Goal: Contribute content: Contribute content

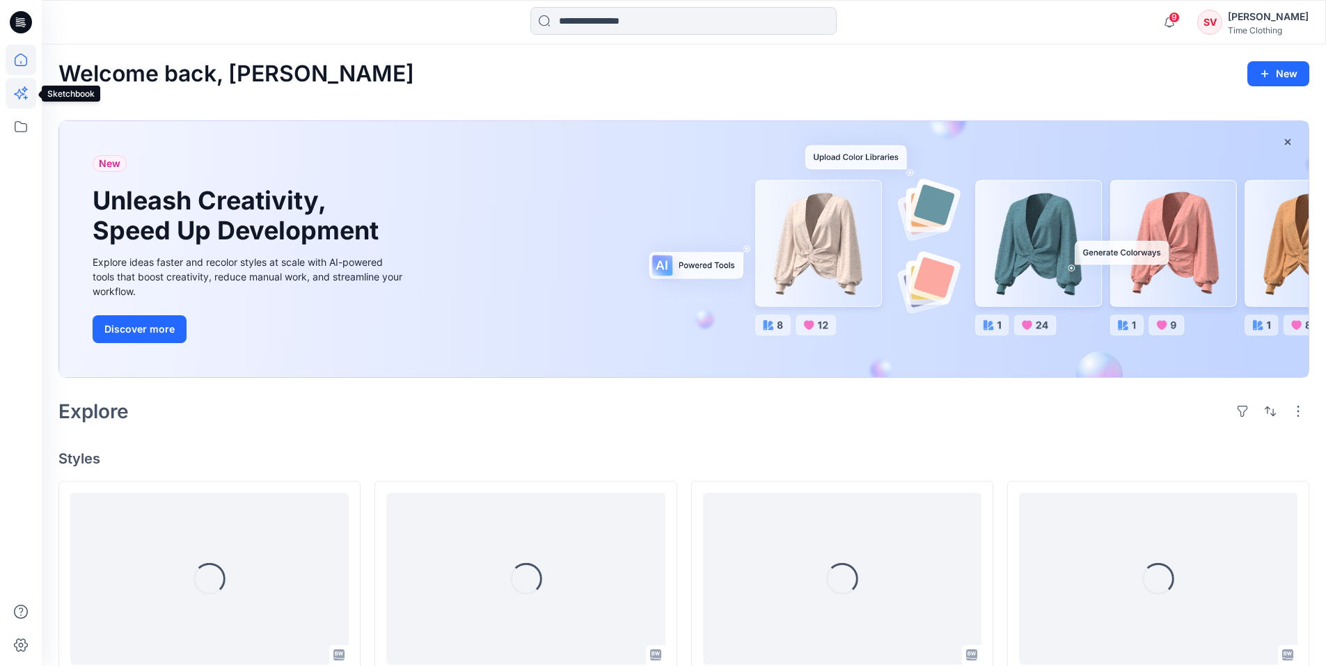
click at [16, 94] on icon at bounding box center [19, 94] width 10 height 10
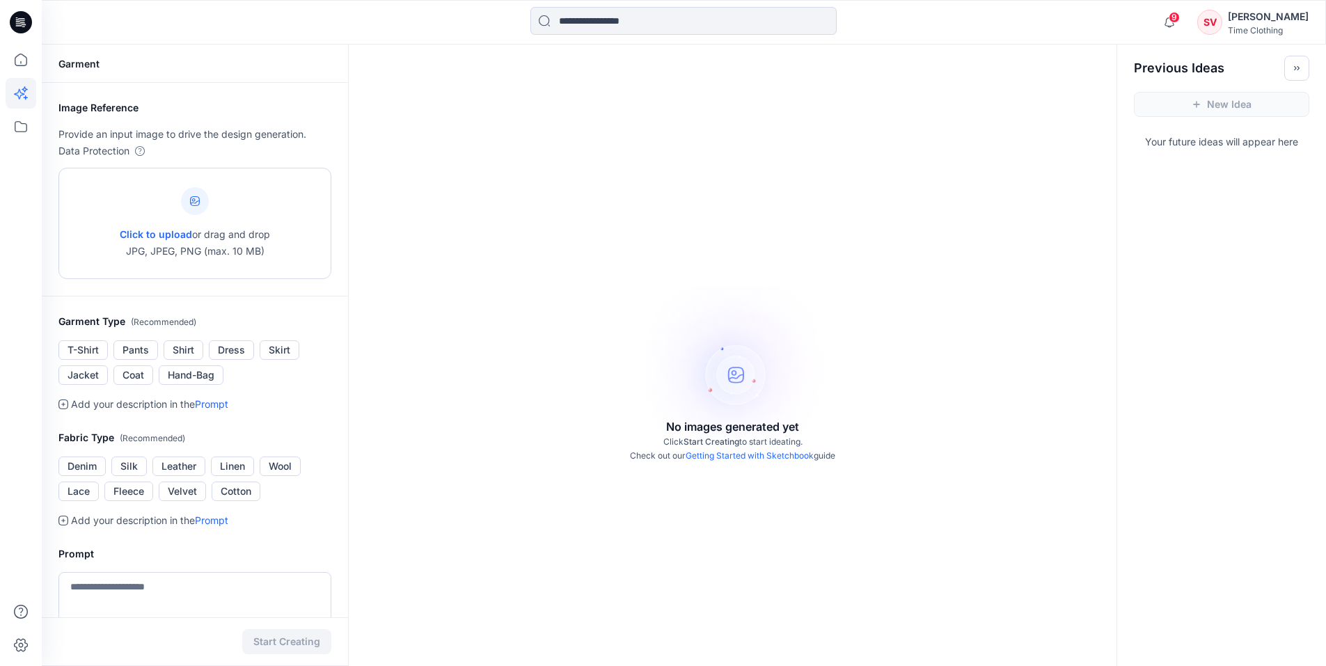
click at [196, 212] on div at bounding box center [195, 201] width 28 height 28
type input "**********"
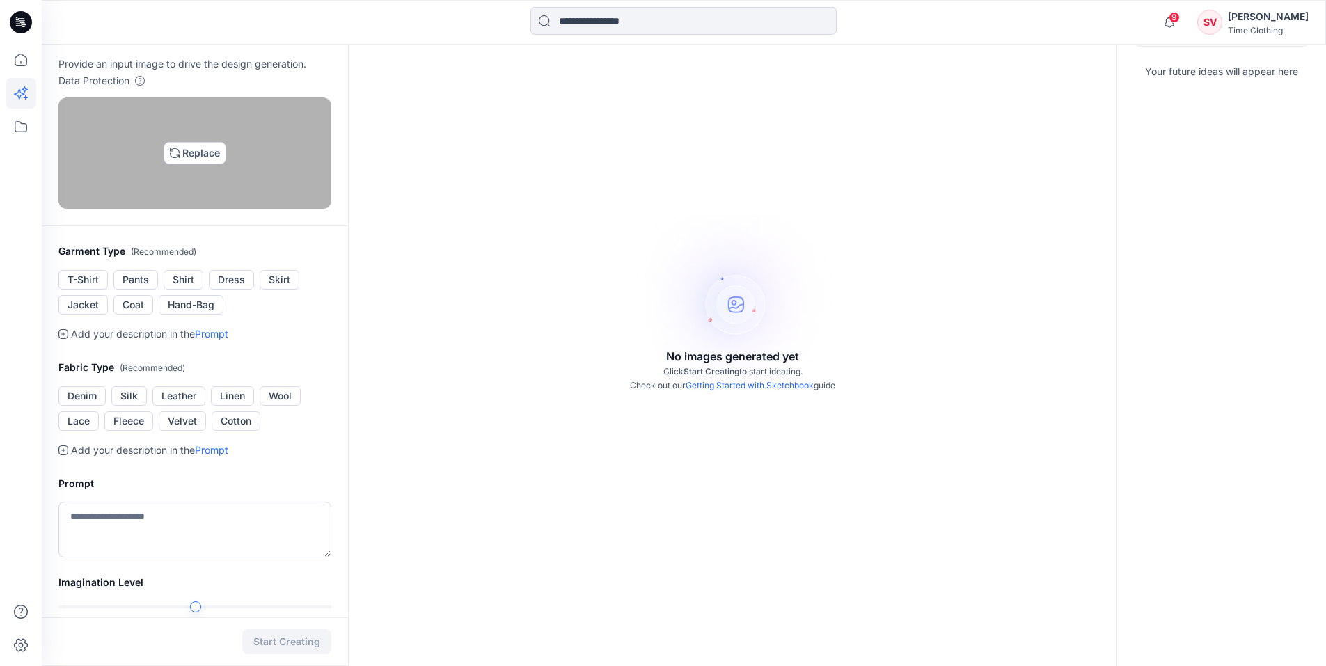
scroll to position [93, 0]
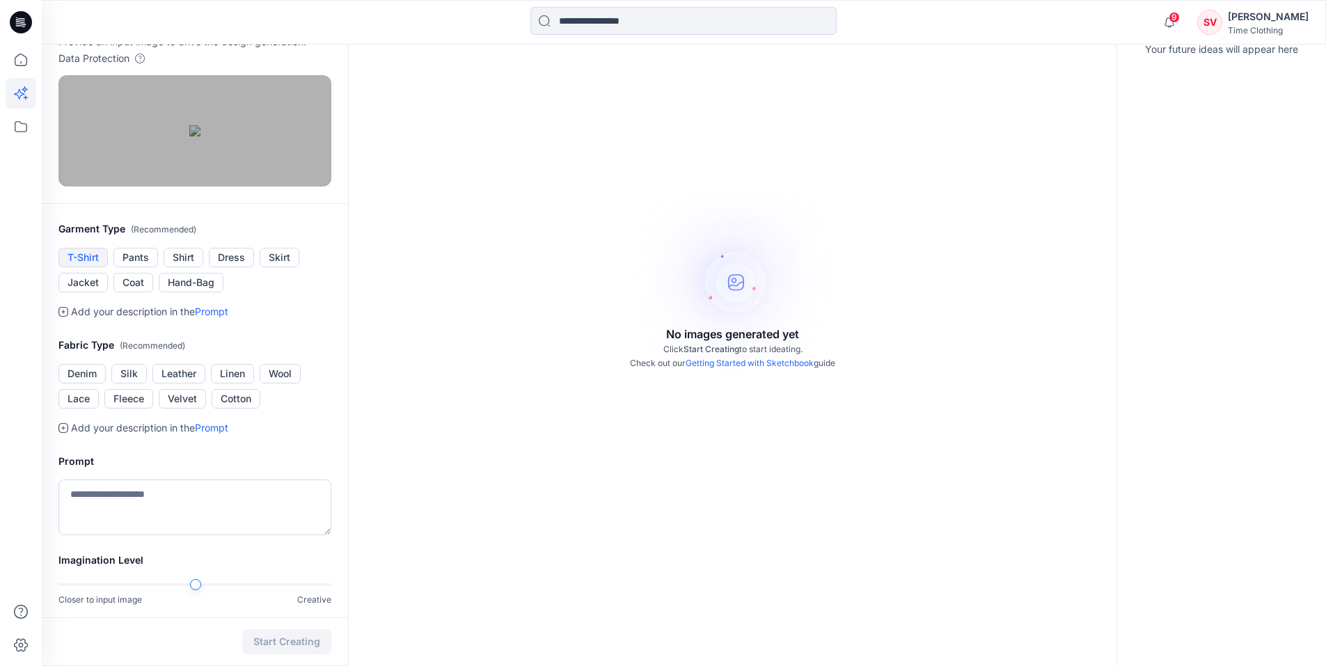
click at [92, 267] on button "T-Shirt" at bounding box center [82, 257] width 49 height 19
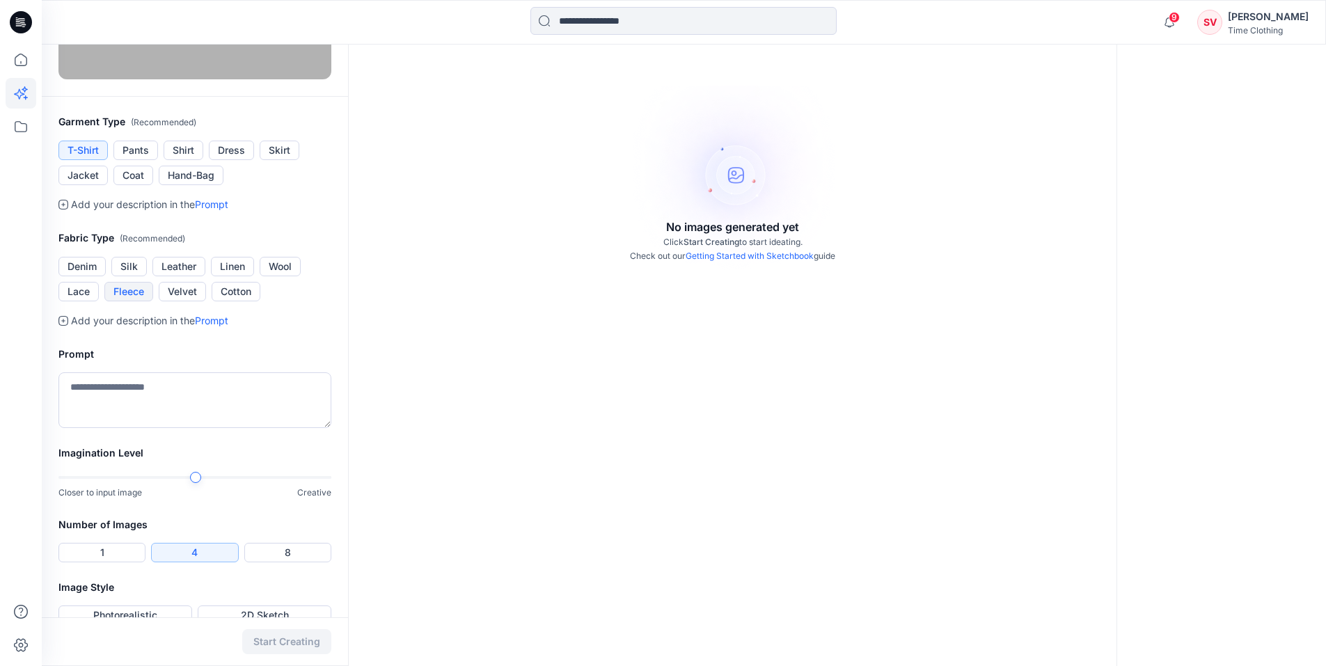
scroll to position [209, 0]
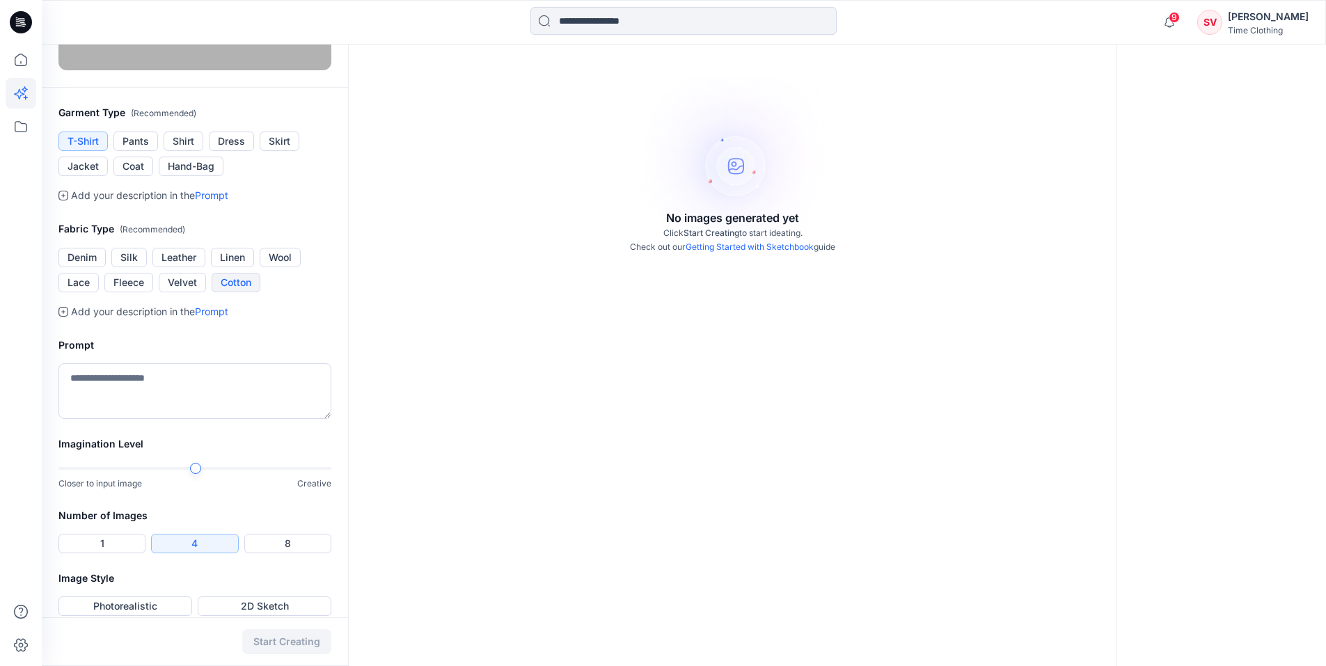
click at [241, 292] on button "Cotton" at bounding box center [236, 282] width 49 height 19
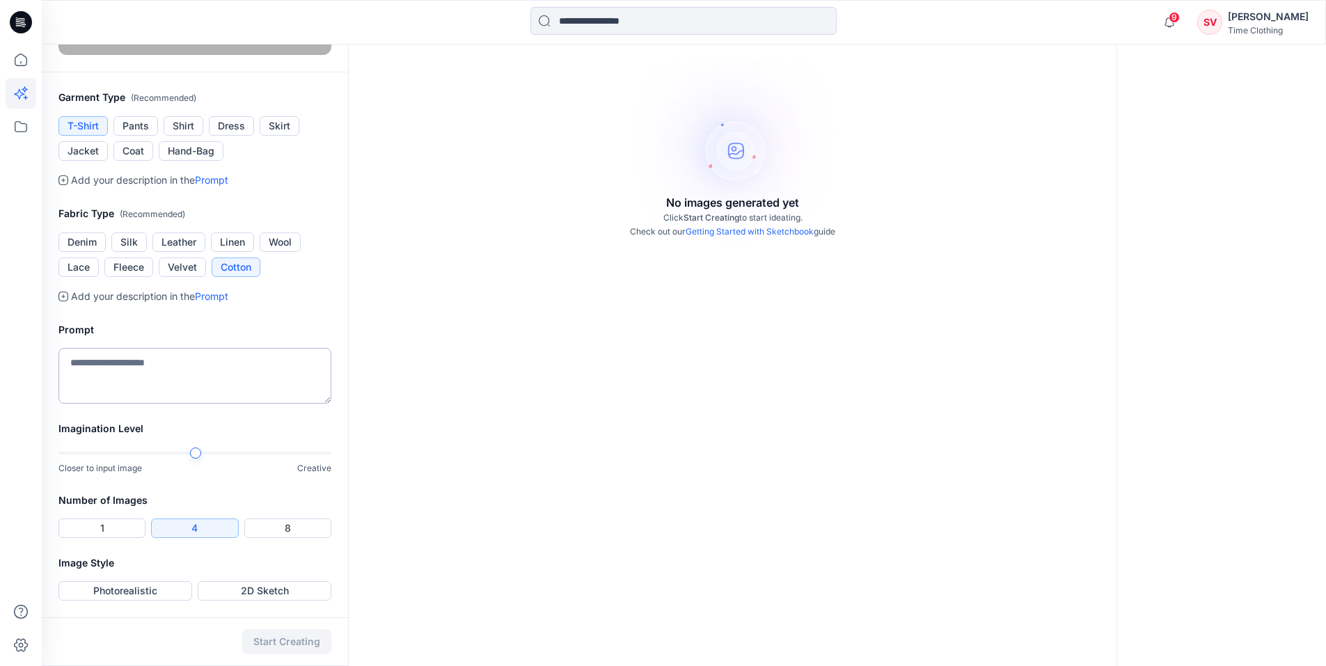
scroll to position [301, 0]
click at [168, 404] on textarea at bounding box center [194, 376] width 273 height 56
type textarea "**********"
click at [243, 594] on button "2D Sketch" at bounding box center [265, 590] width 134 height 19
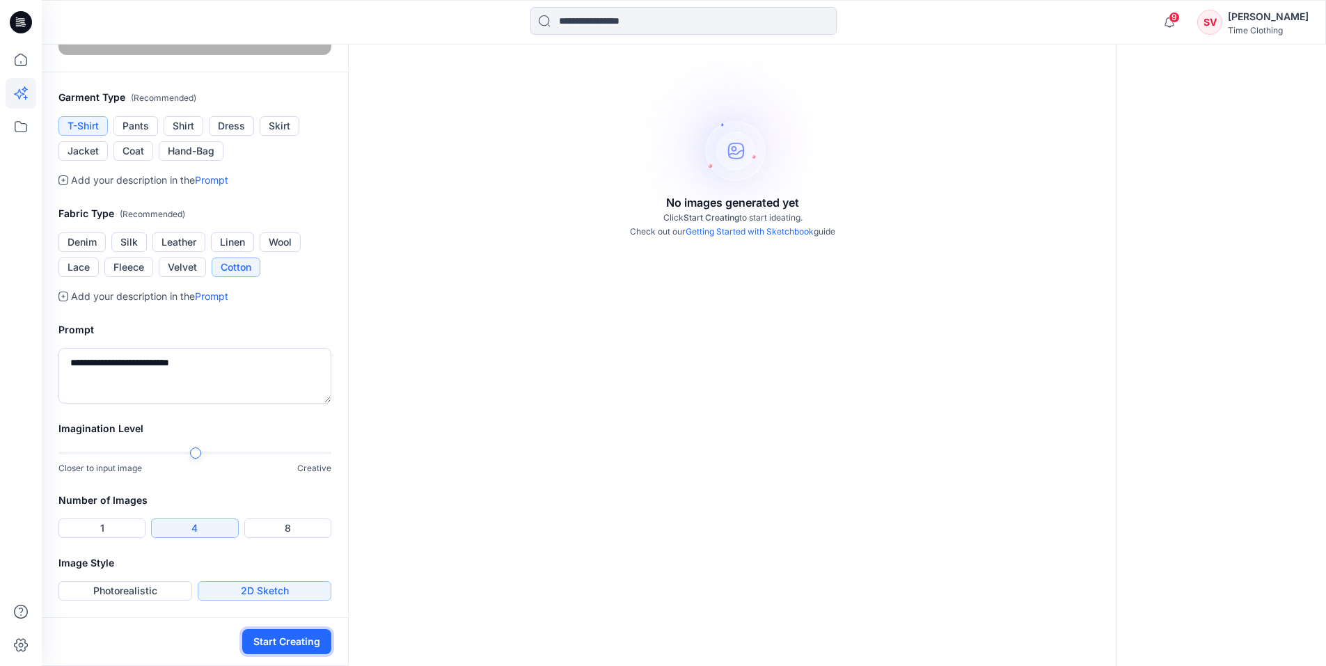
click at [283, 635] on button "Start Creating" at bounding box center [286, 641] width 89 height 25
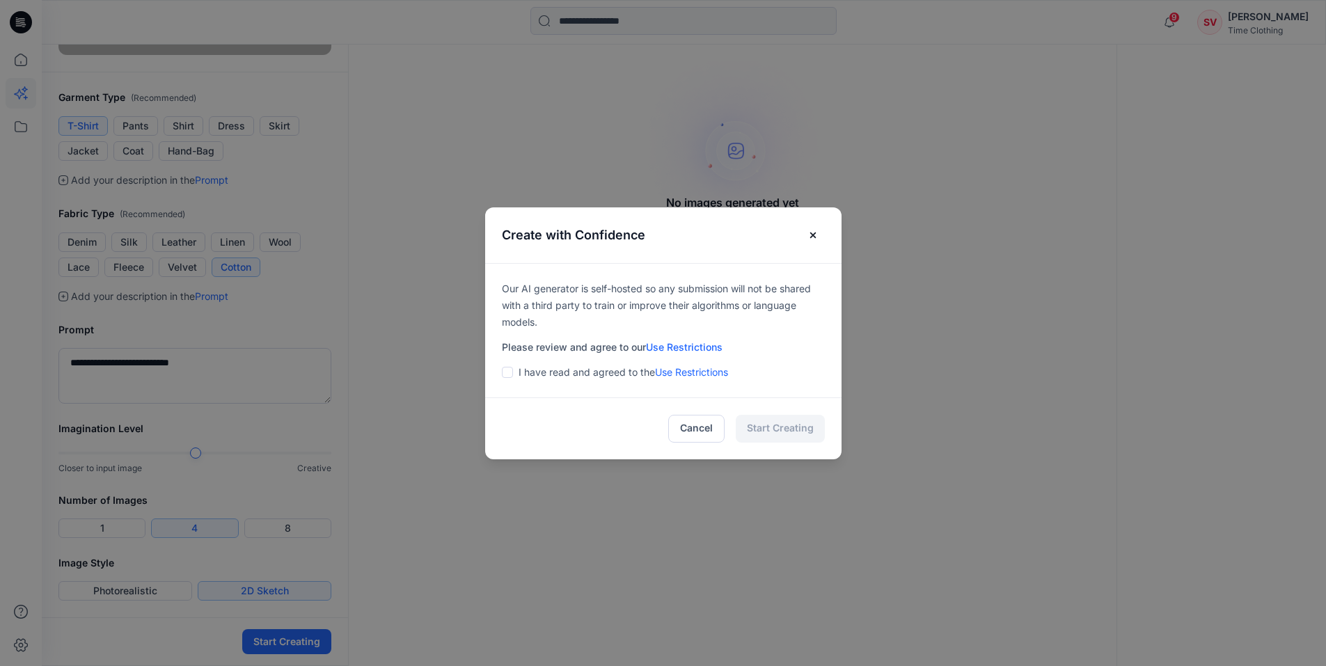
click at [513, 370] on span at bounding box center [507, 372] width 11 height 11
click at [694, 427] on button "Cancel" at bounding box center [696, 429] width 56 height 28
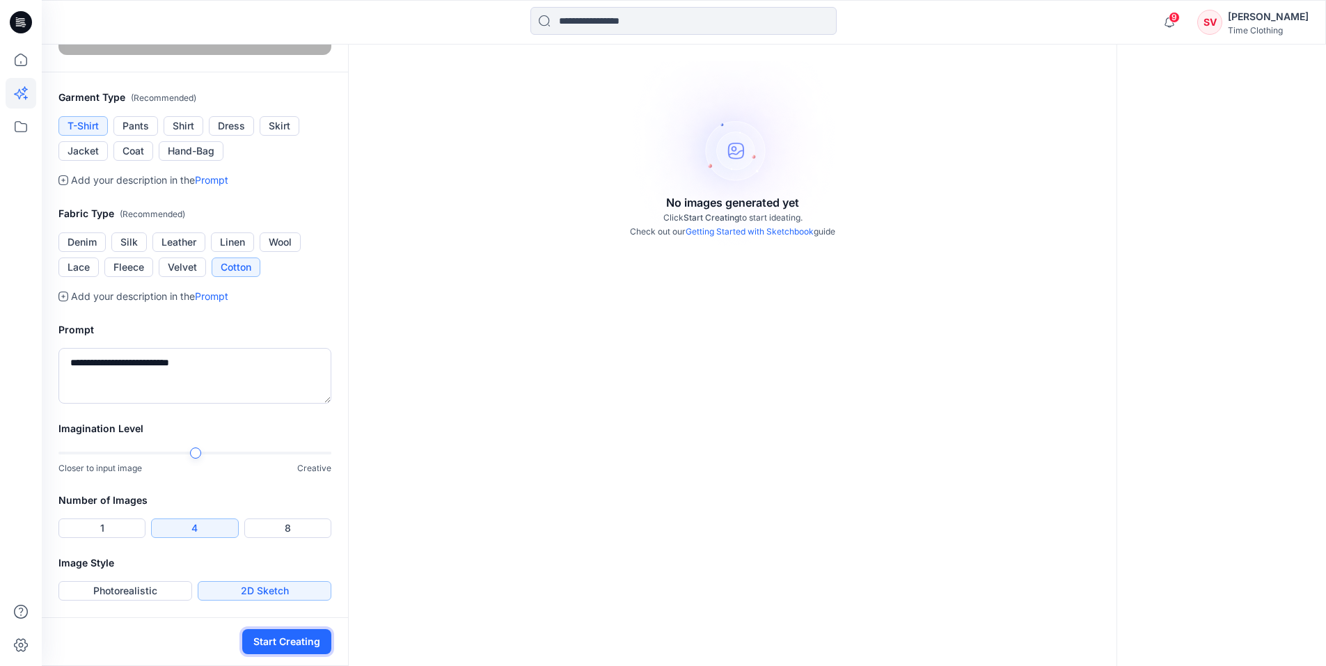
click at [317, 637] on button "Start Creating" at bounding box center [286, 641] width 89 height 25
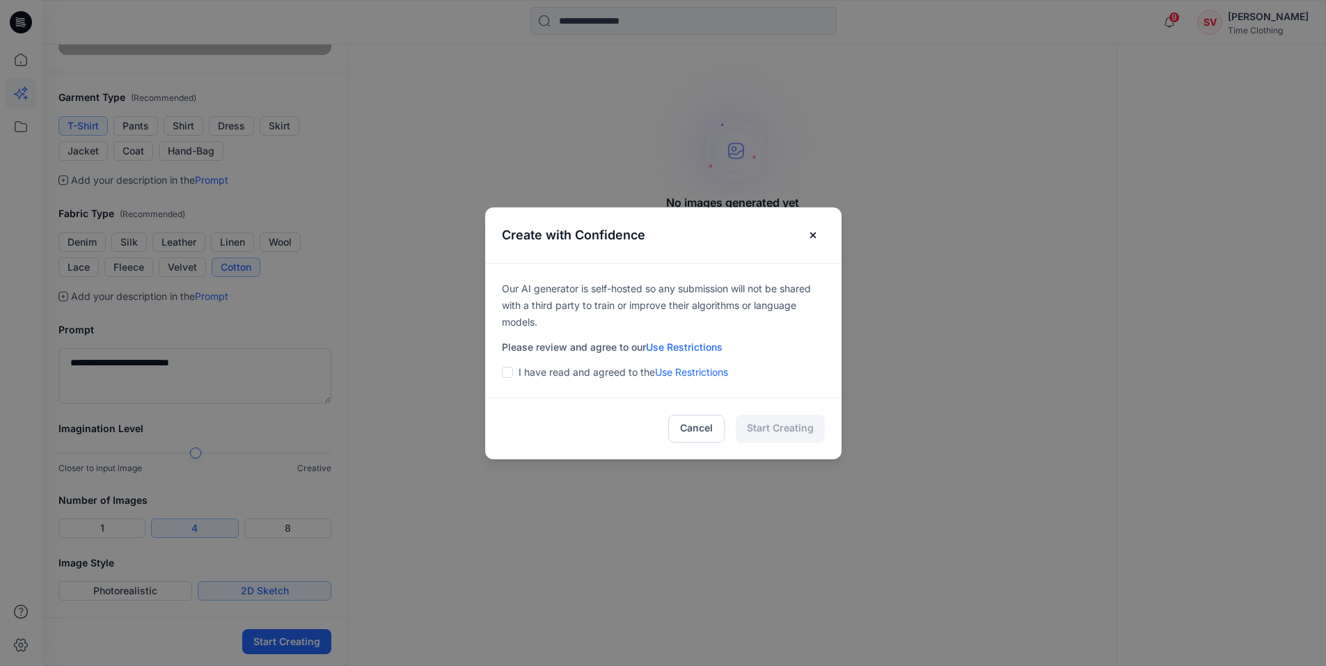
click at [513, 376] on span at bounding box center [507, 372] width 11 height 11
click at [795, 423] on button "Start Creating" at bounding box center [780, 429] width 89 height 28
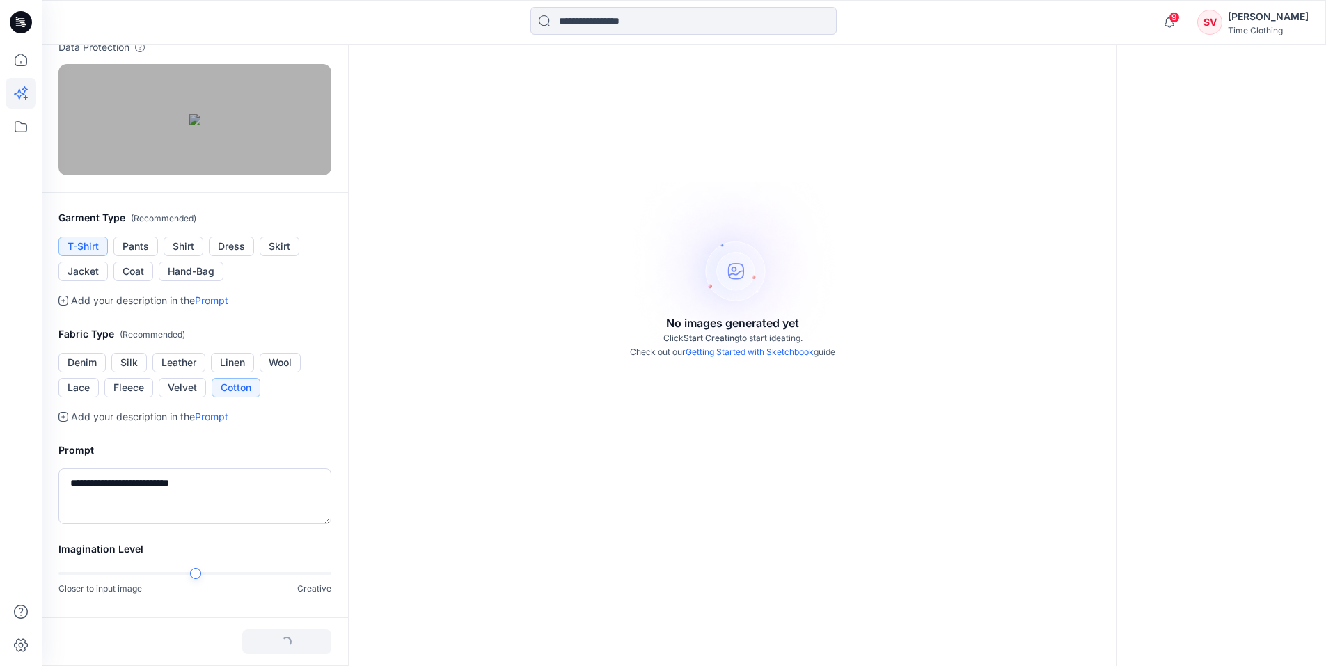
scroll to position [102, 0]
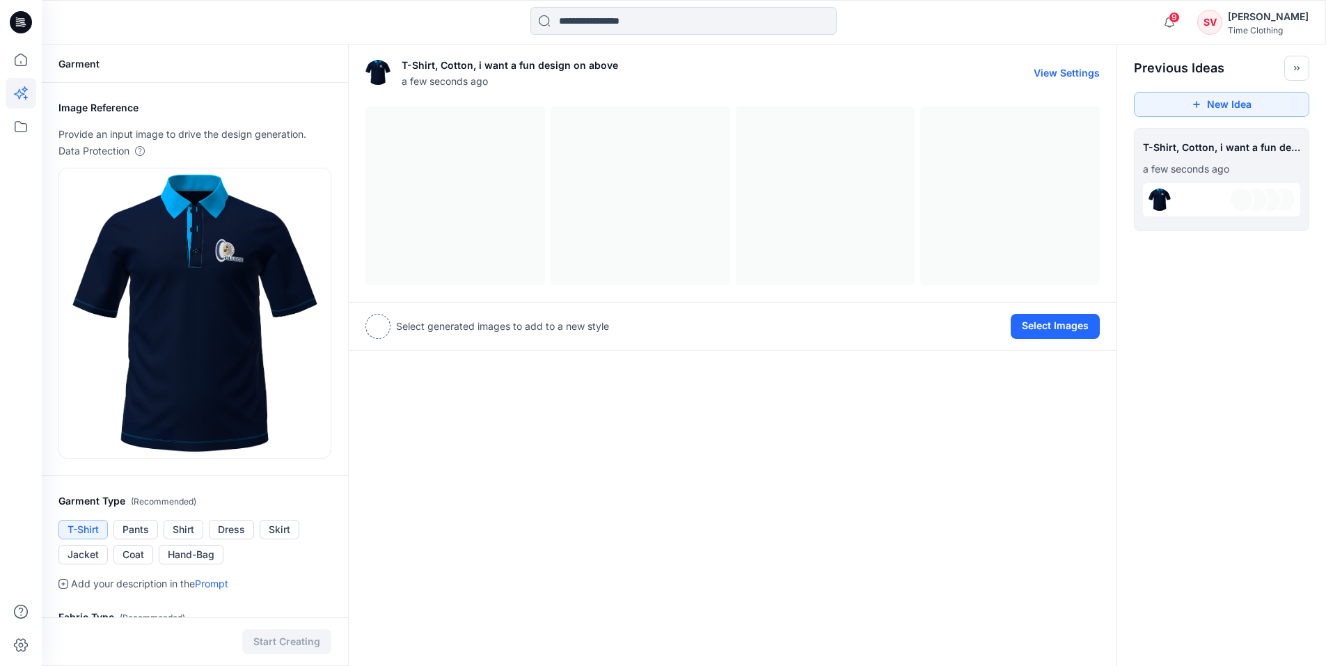
click at [481, 226] on div at bounding box center [732, 196] width 734 height 180
click at [1069, 328] on button "Select Images" at bounding box center [1054, 326] width 89 height 25
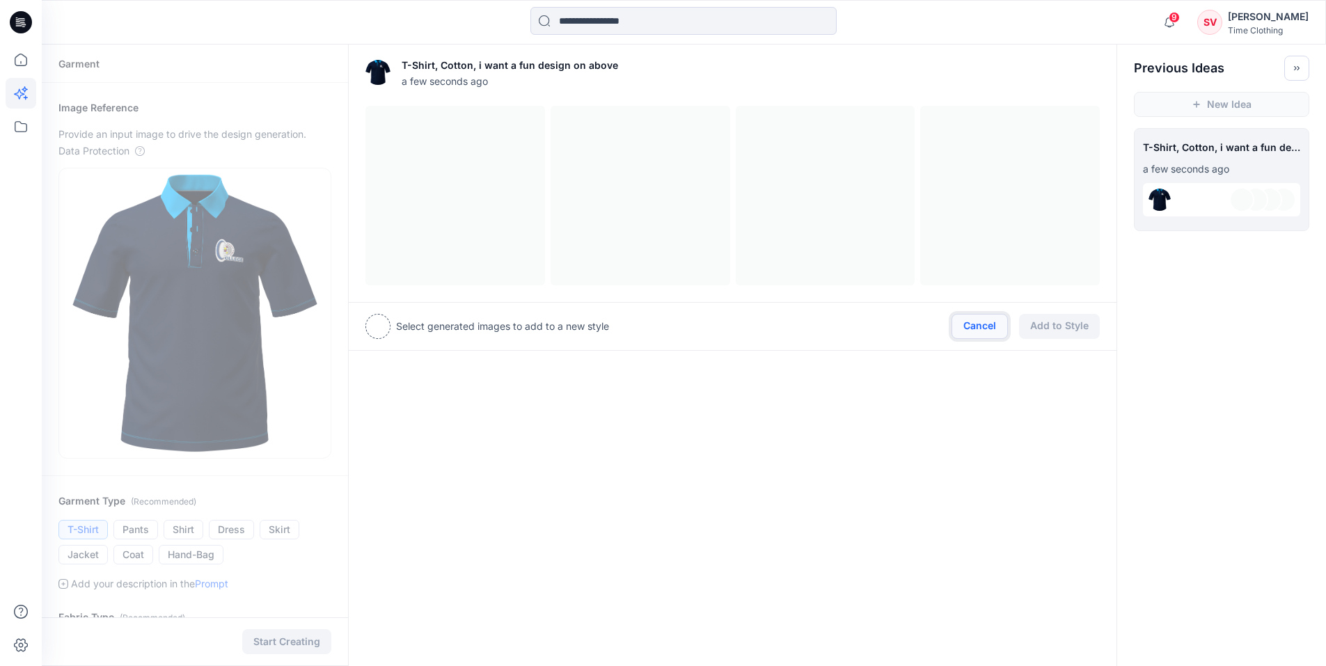
click at [980, 333] on button "Cancel" at bounding box center [979, 326] width 56 height 25
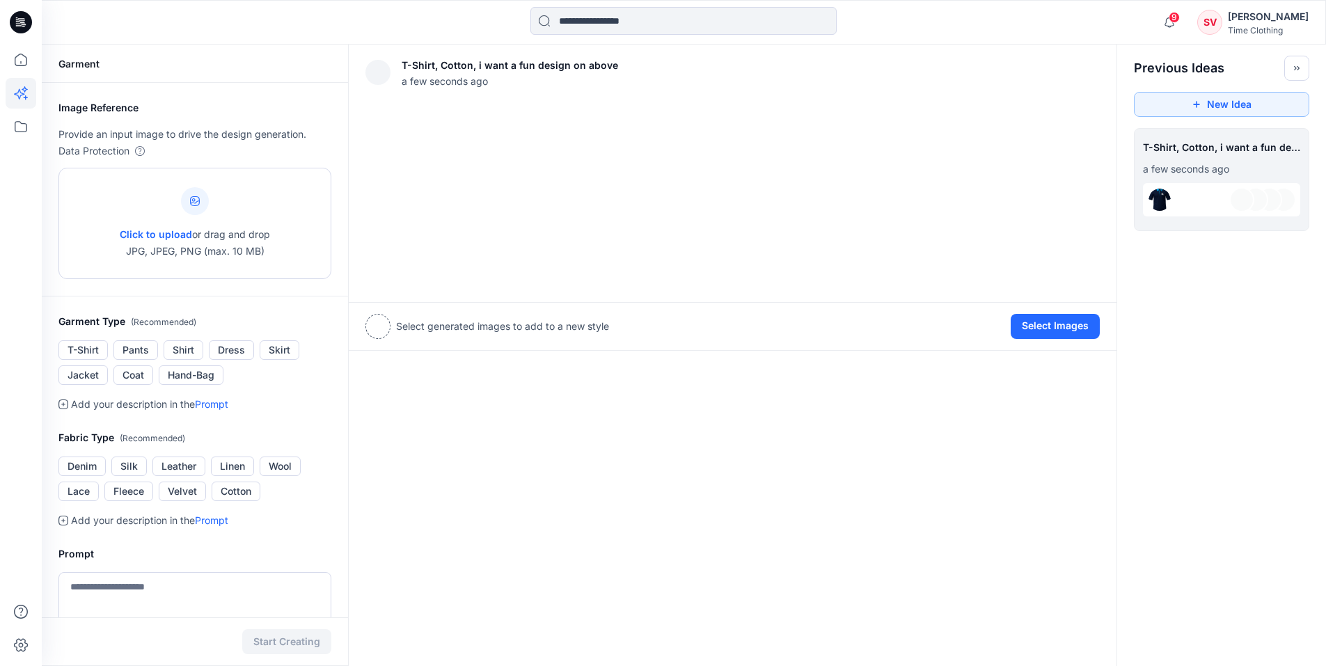
click at [208, 217] on div "Click to upload or drag and drop JPG, JPEG, PNG (max. 10 MB)" at bounding box center [195, 223] width 150 height 106
type input "**********"
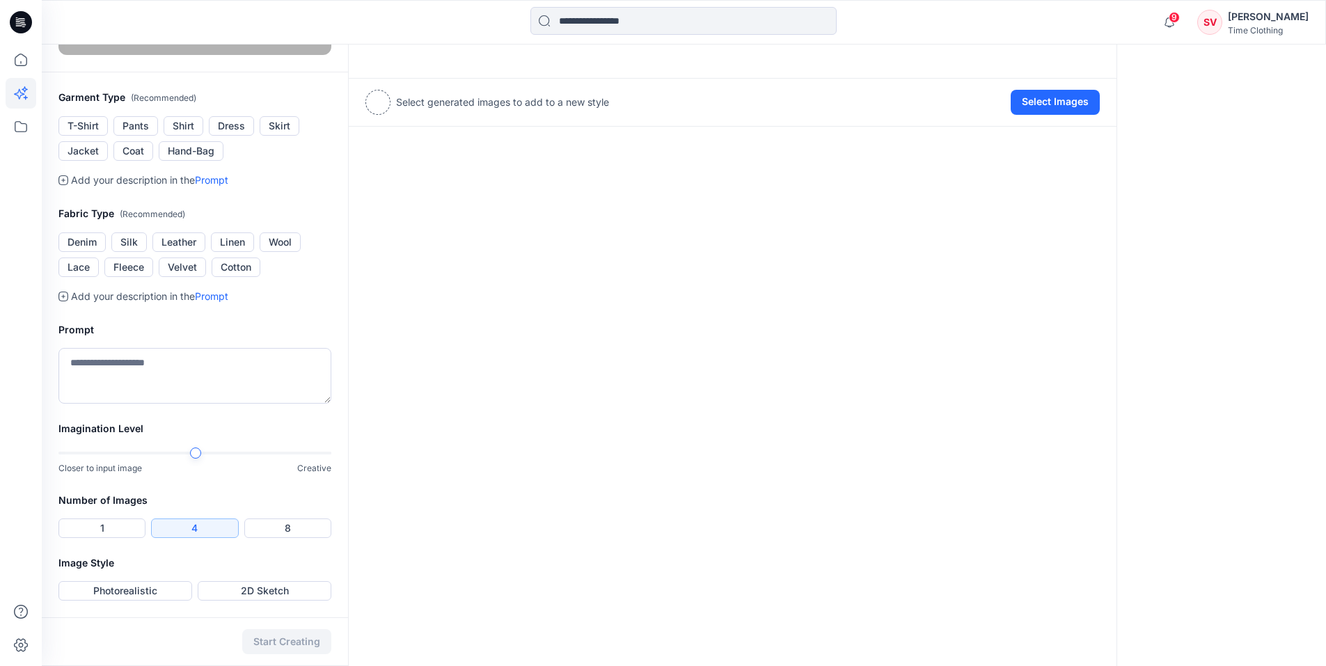
scroll to position [301, 0]
click at [191, 404] on textarea at bounding box center [194, 376] width 273 height 56
type textarea "**********"
click at [159, 590] on button "Photorealistic" at bounding box center [125, 590] width 134 height 19
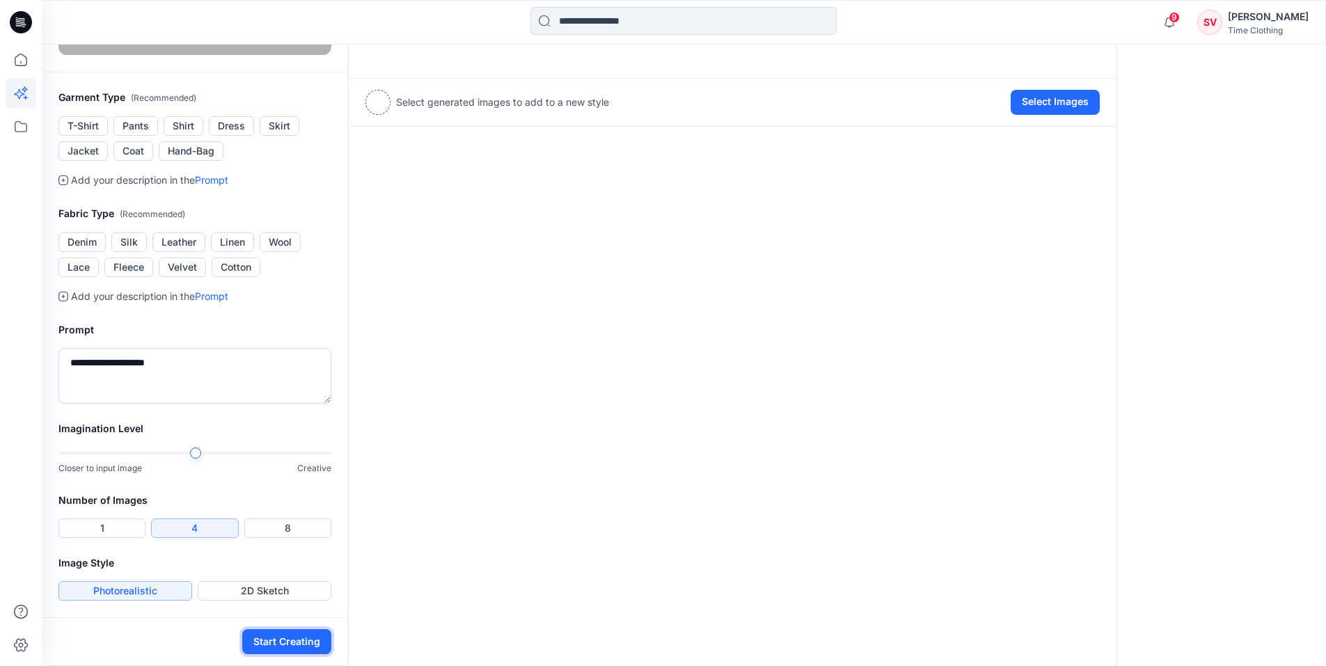
click at [283, 637] on button "Start Creating" at bounding box center [286, 641] width 89 height 25
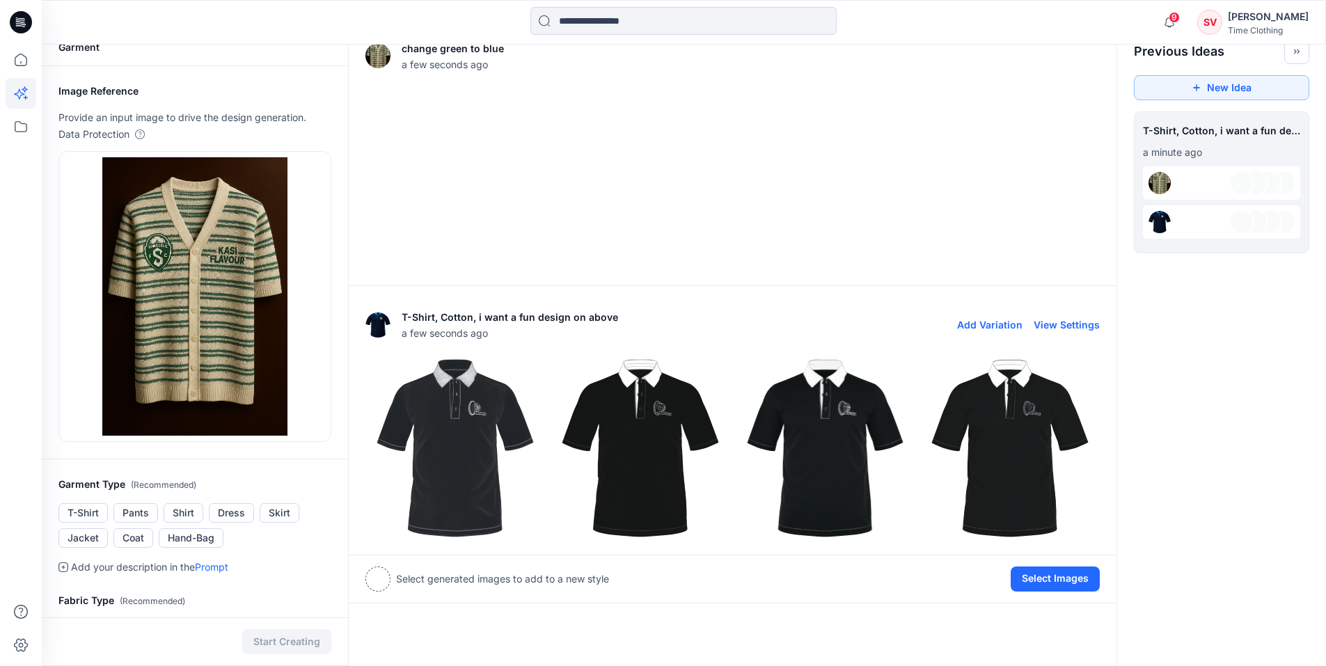
scroll to position [0, 0]
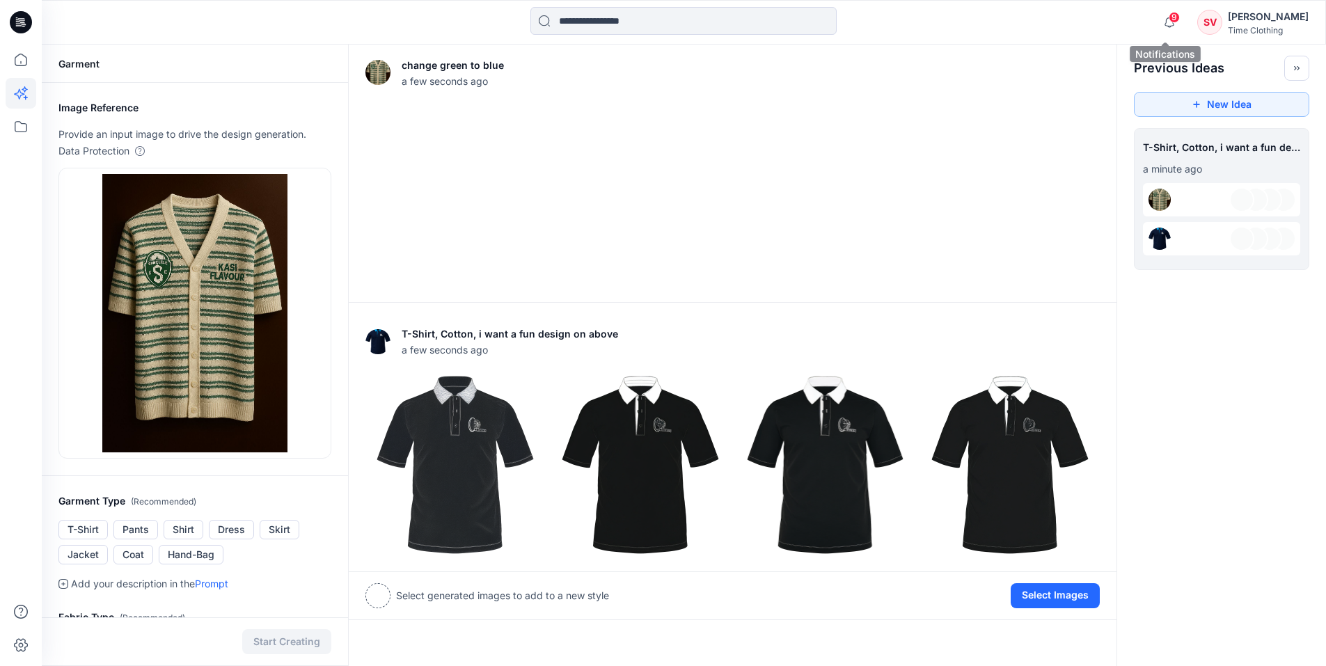
click at [1174, 18] on span "9" at bounding box center [1173, 17] width 11 height 11
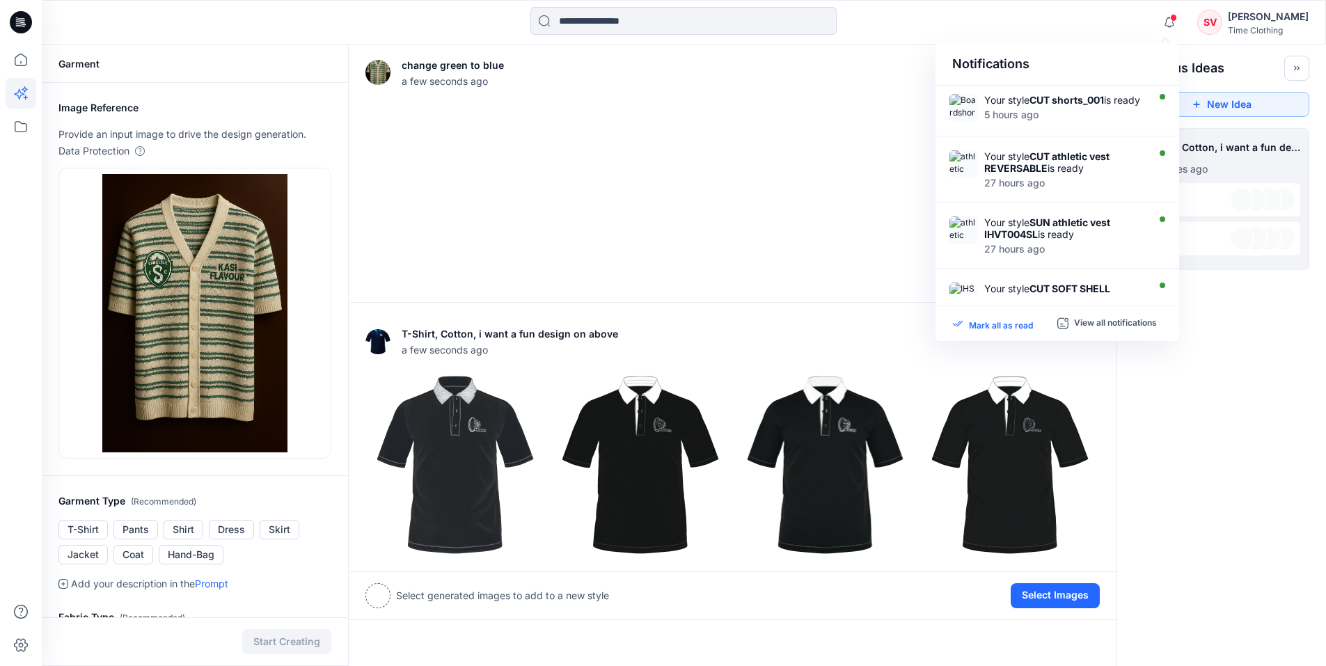
click at [1026, 326] on p "Mark all as read" at bounding box center [1001, 323] width 64 height 13
click at [1228, 437] on div "**********" at bounding box center [684, 557] width 1284 height 1025
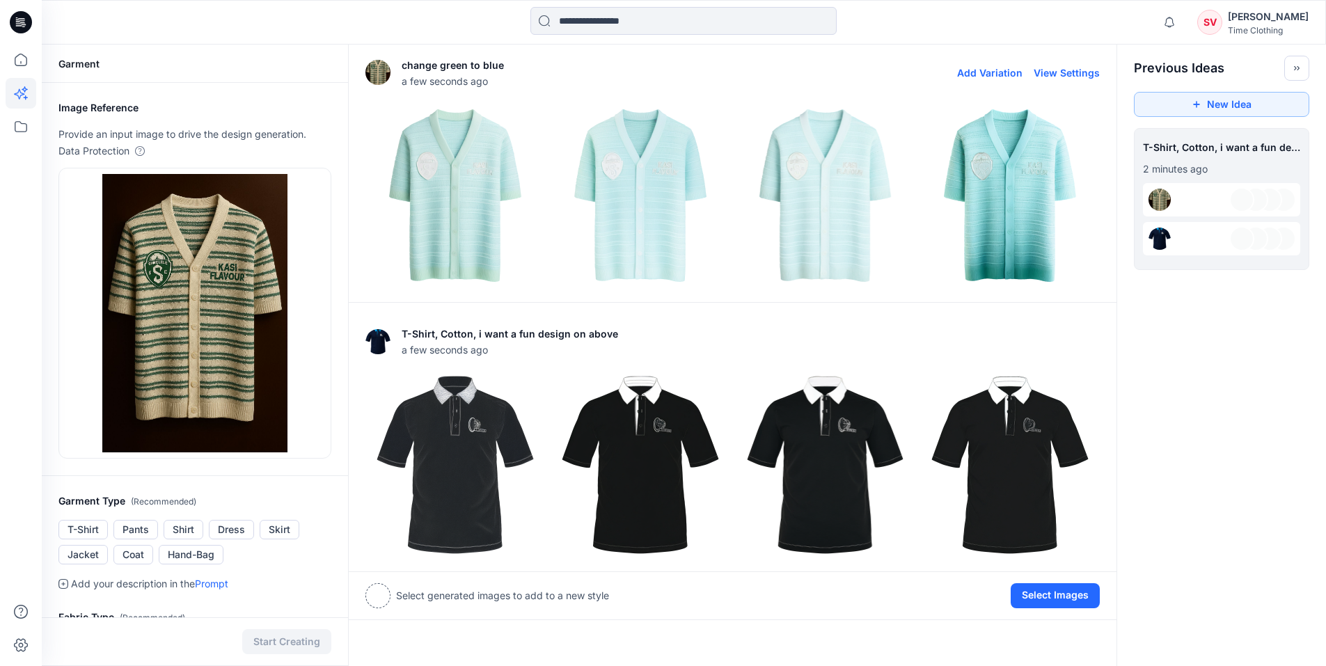
click at [468, 235] on img at bounding box center [455, 195] width 178 height 178
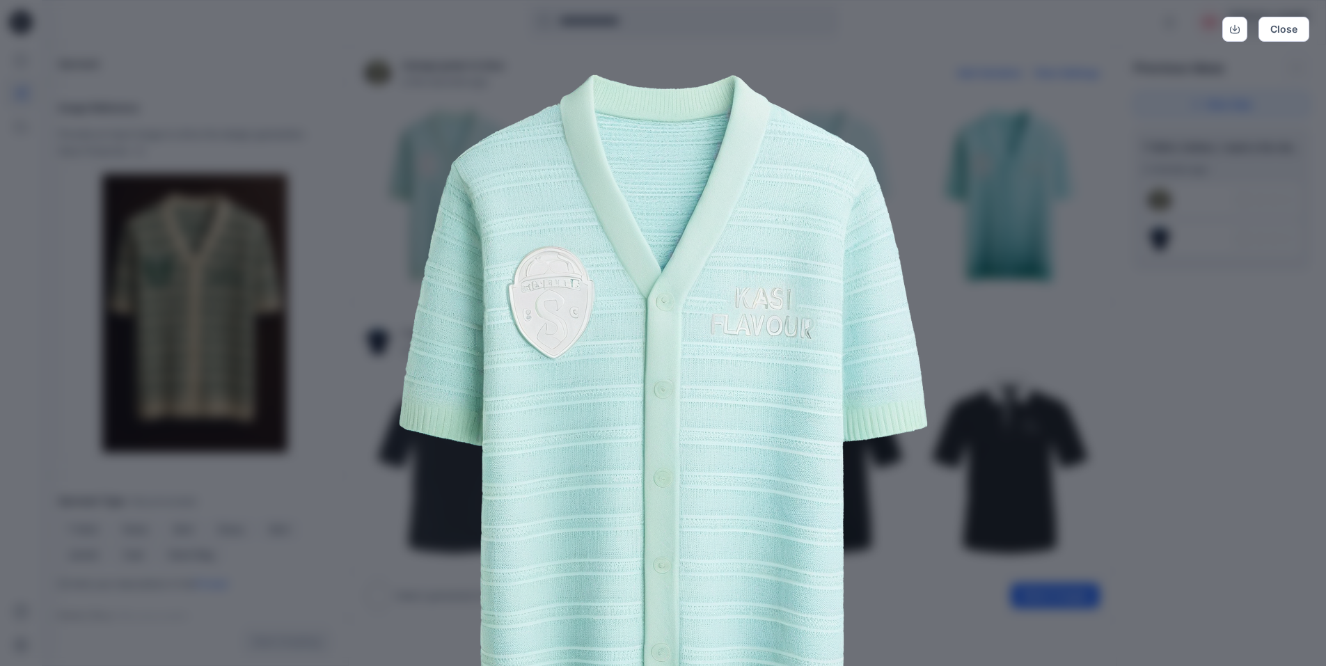
click at [413, 486] on img at bounding box center [663, 420] width 713 height 713
click at [1298, 27] on button "Close" at bounding box center [1283, 29] width 51 height 25
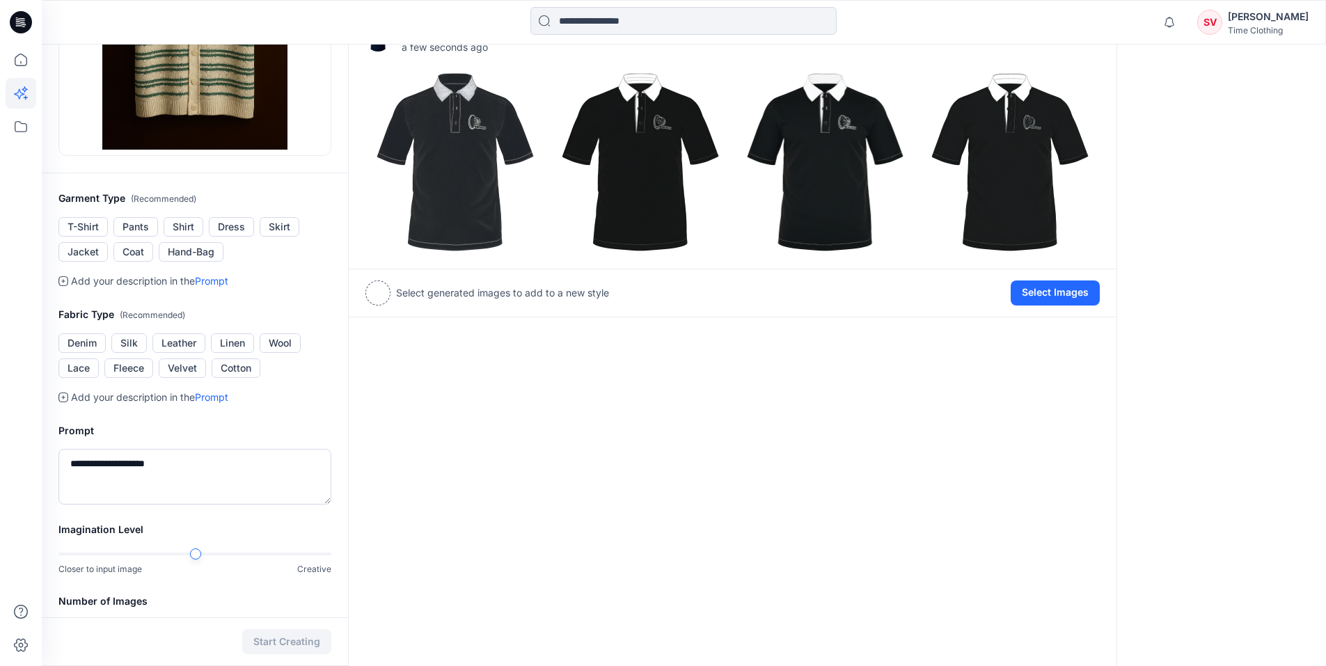
scroll to position [404, 0]
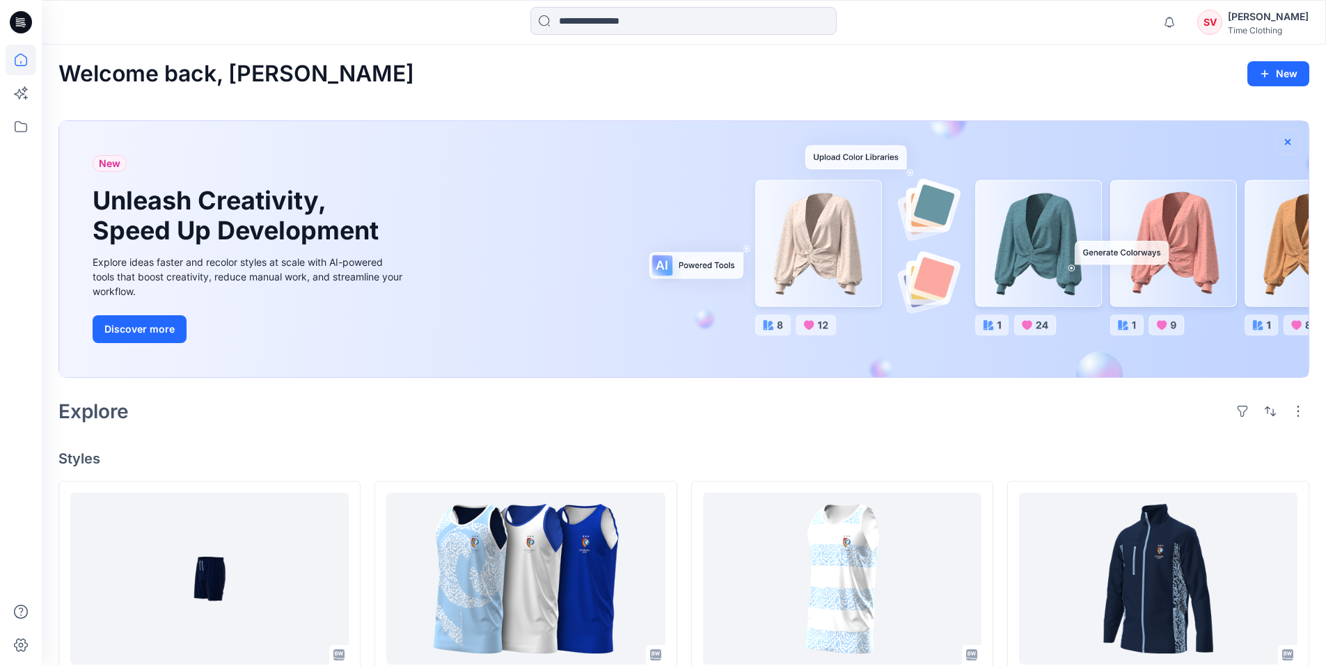
click at [1290, 144] on icon "button" at bounding box center [1288, 141] width 6 height 6
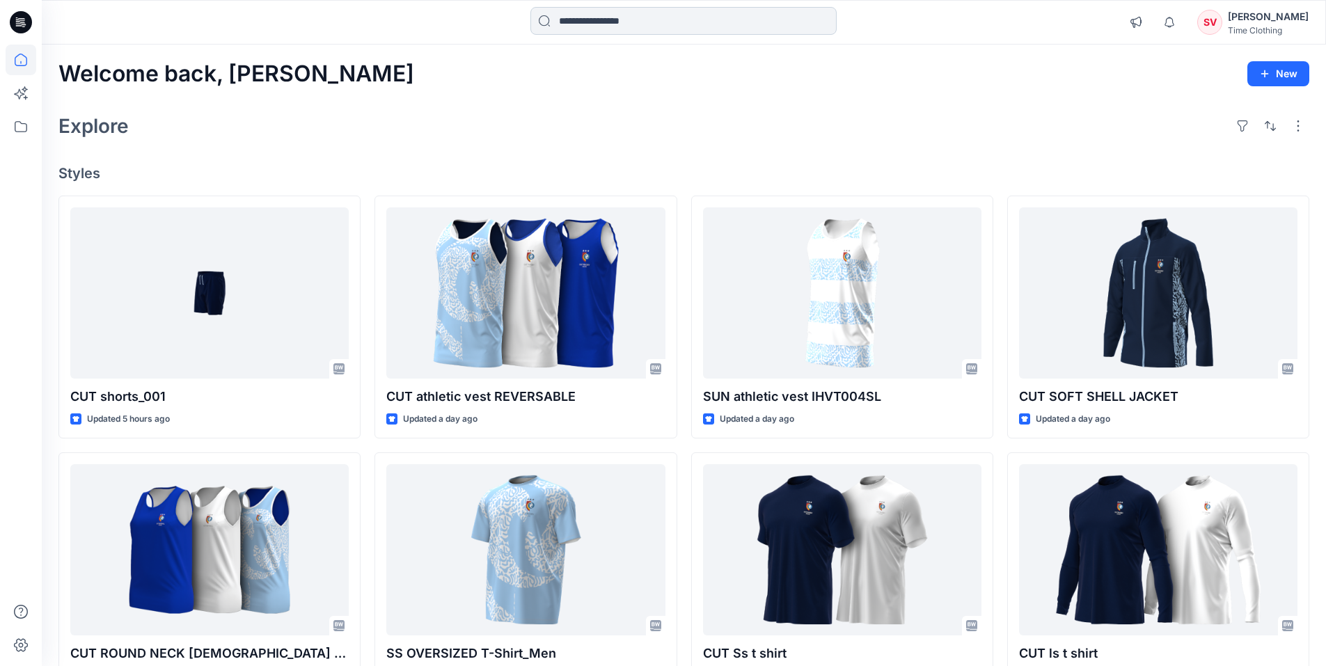
click at [612, 15] on input at bounding box center [683, 21] width 306 height 28
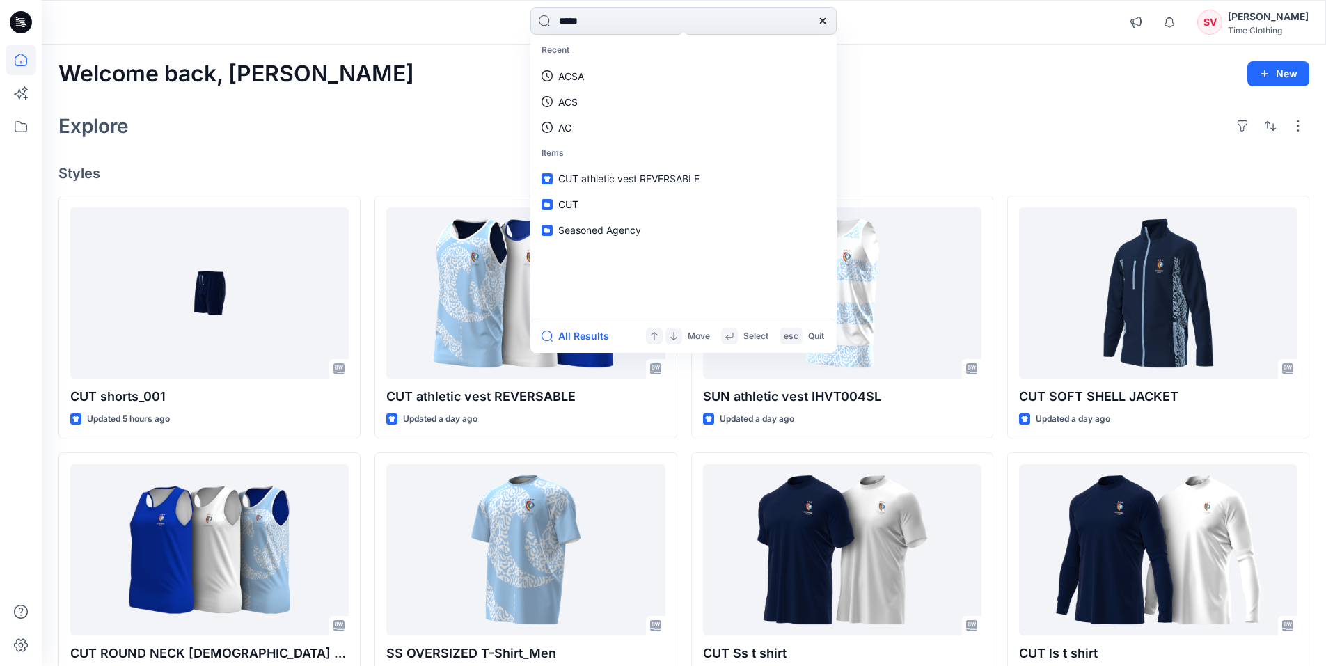
type input "******"
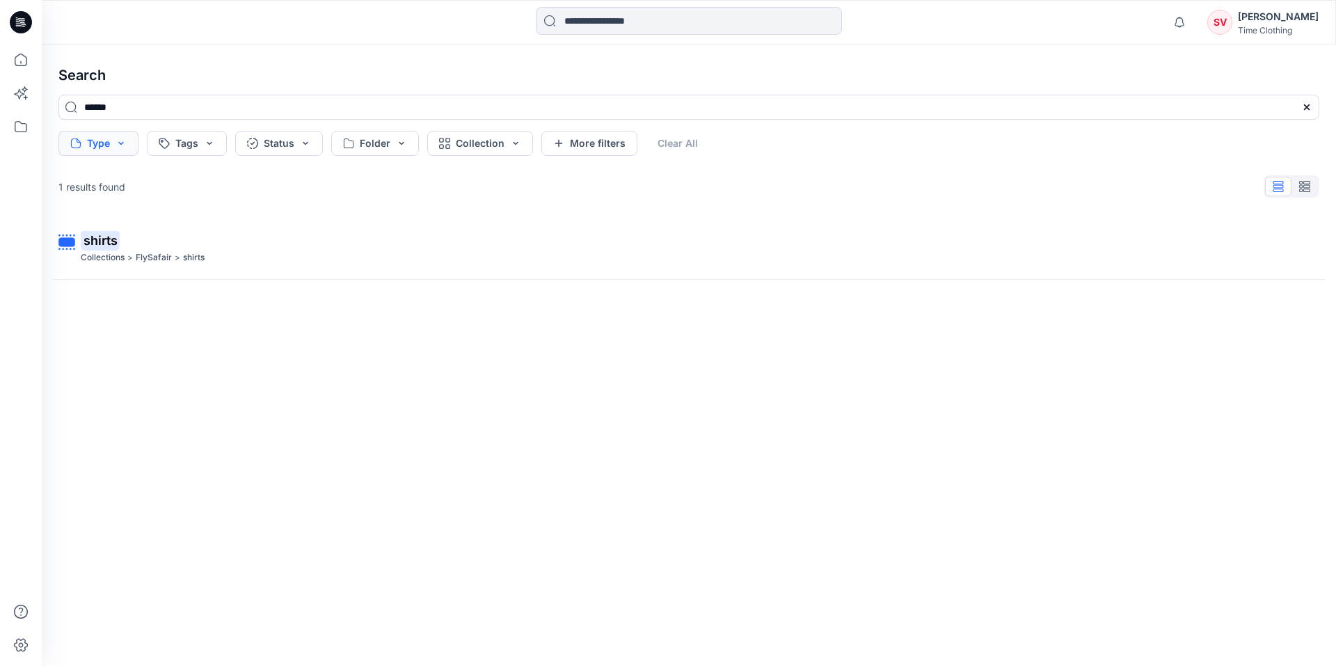
click at [120, 141] on button "Type" at bounding box center [98, 143] width 80 height 25
click at [23, 22] on icon at bounding box center [23, 22] width 6 height 1
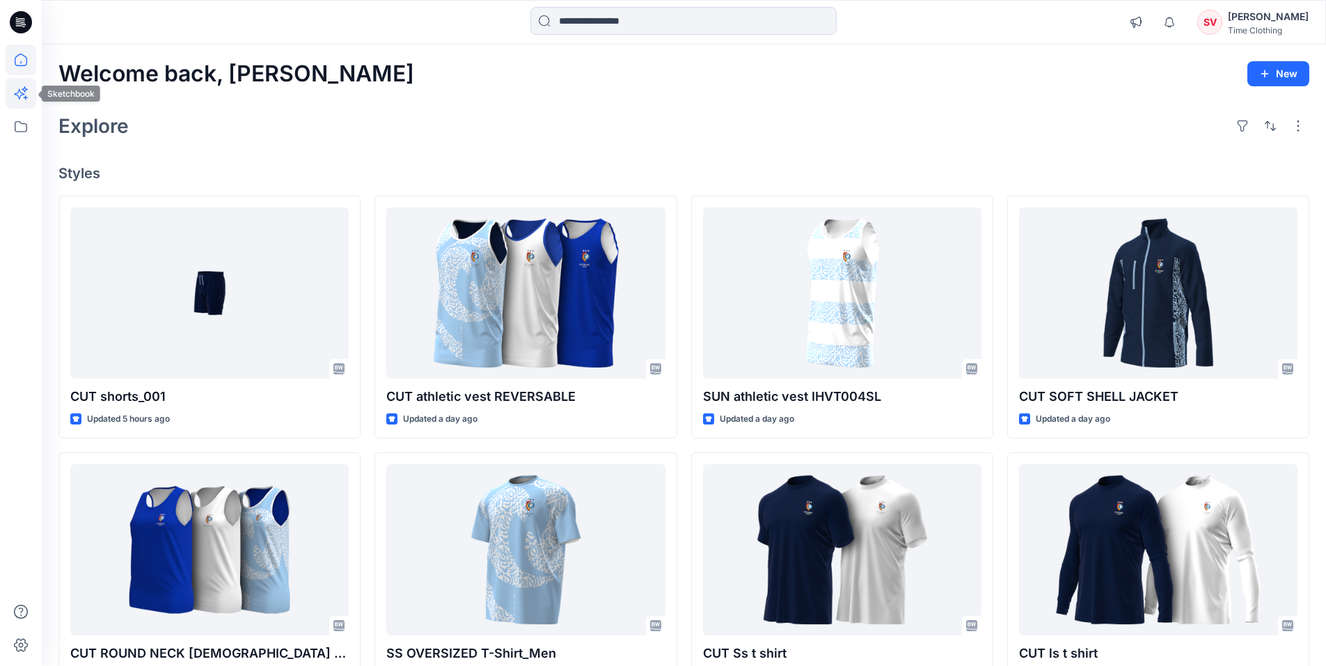
click at [18, 100] on icon at bounding box center [21, 93] width 31 height 31
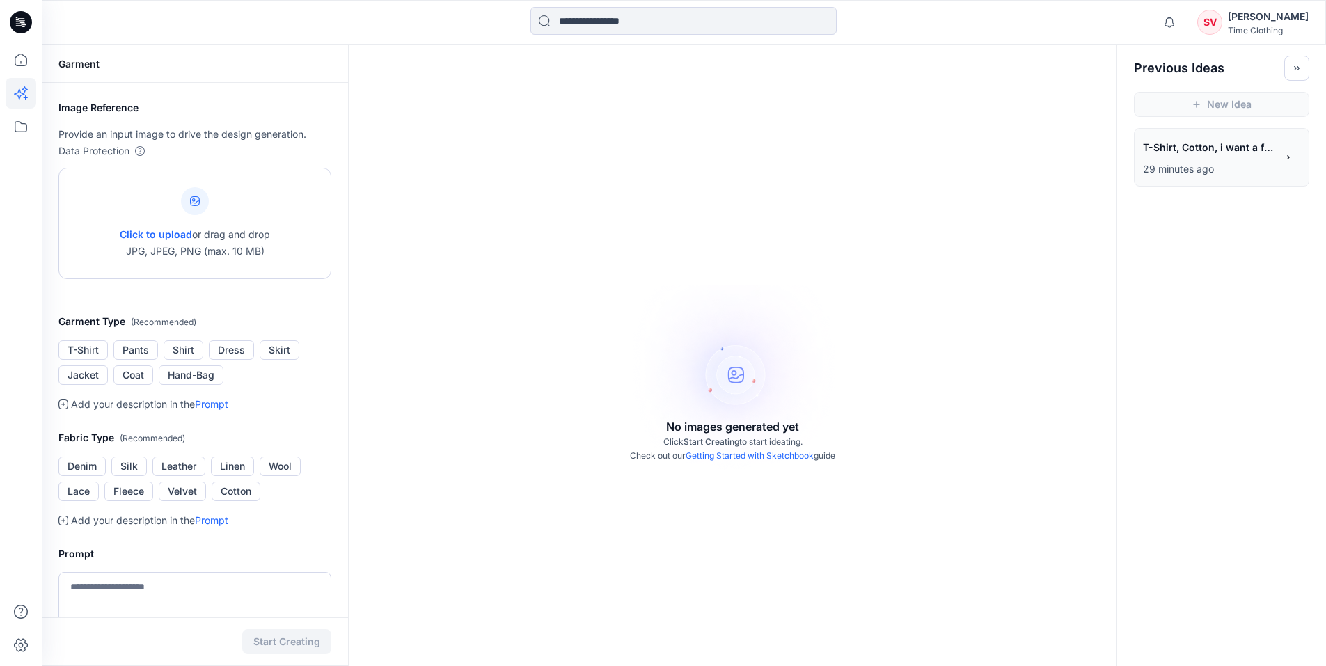
click at [253, 223] on div "Click to upload or drag and drop JPG, JPEG, PNG (max. 10 MB)" at bounding box center [195, 223] width 150 height 106
type input "**********"
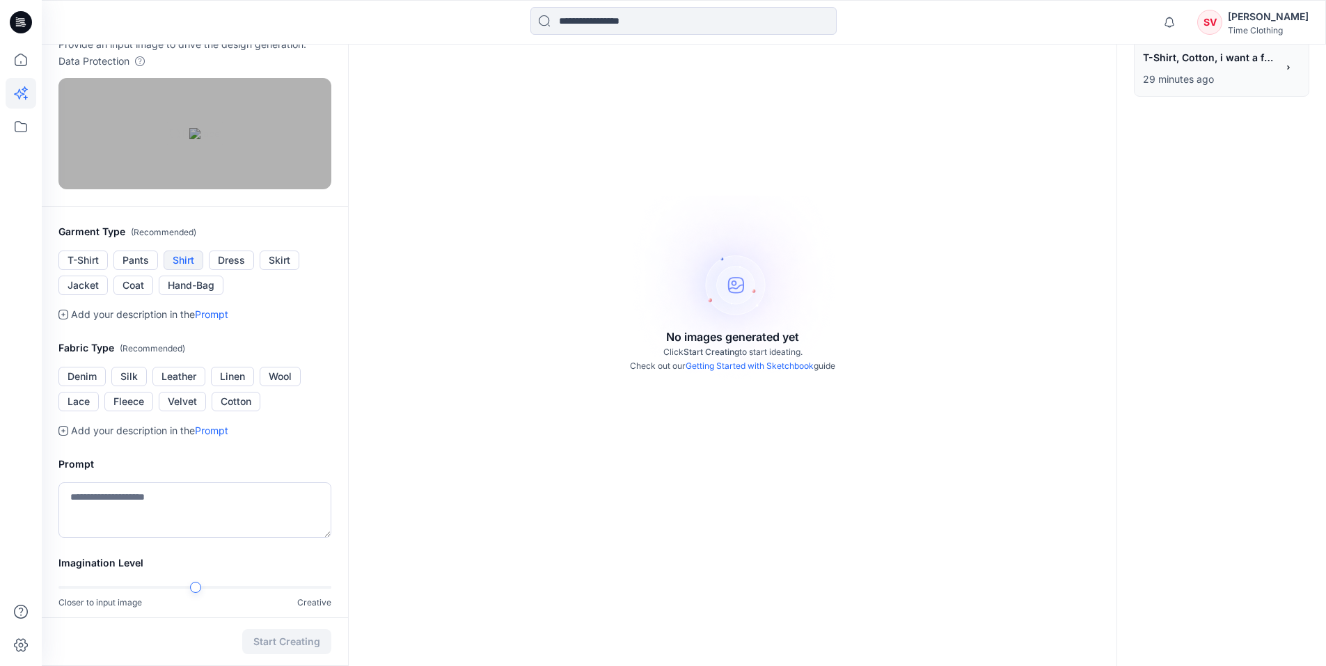
scroll to position [93, 0]
drag, startPoint x: 86, startPoint y: 436, endPoint x: 108, endPoint y: 442, distance: 23.1
click at [85, 267] on button "T-Shirt" at bounding box center [82, 257] width 49 height 19
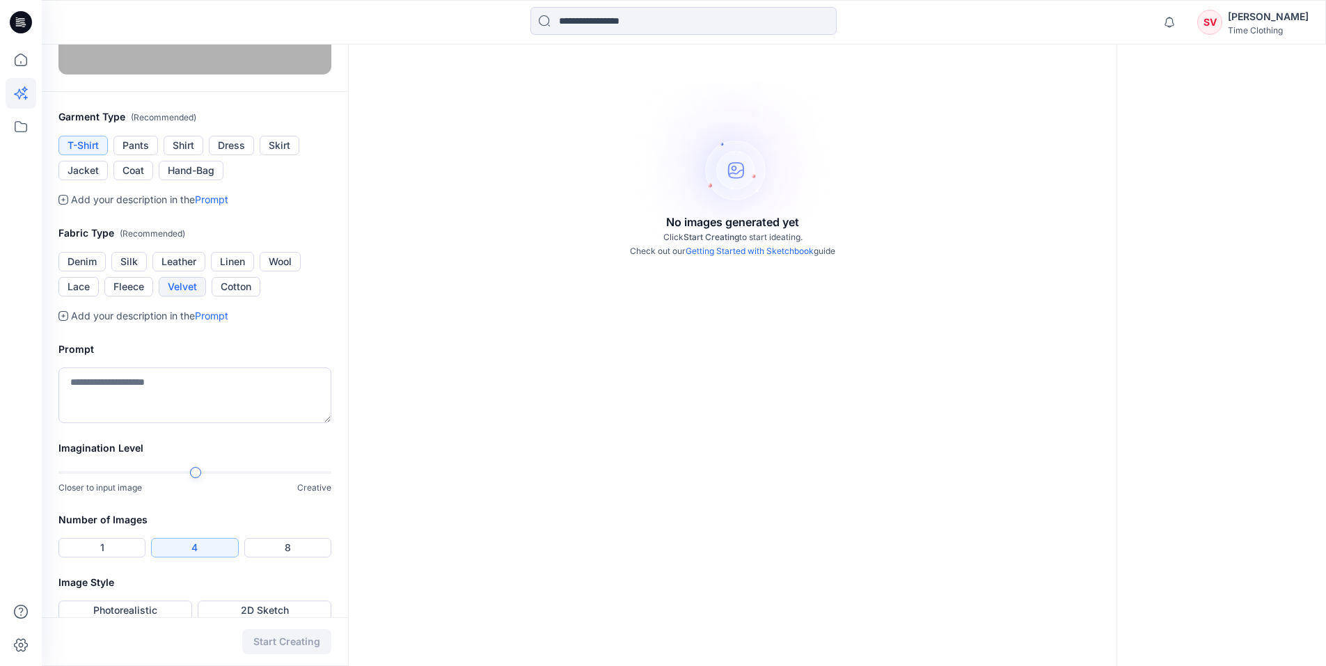
scroll to position [209, 0]
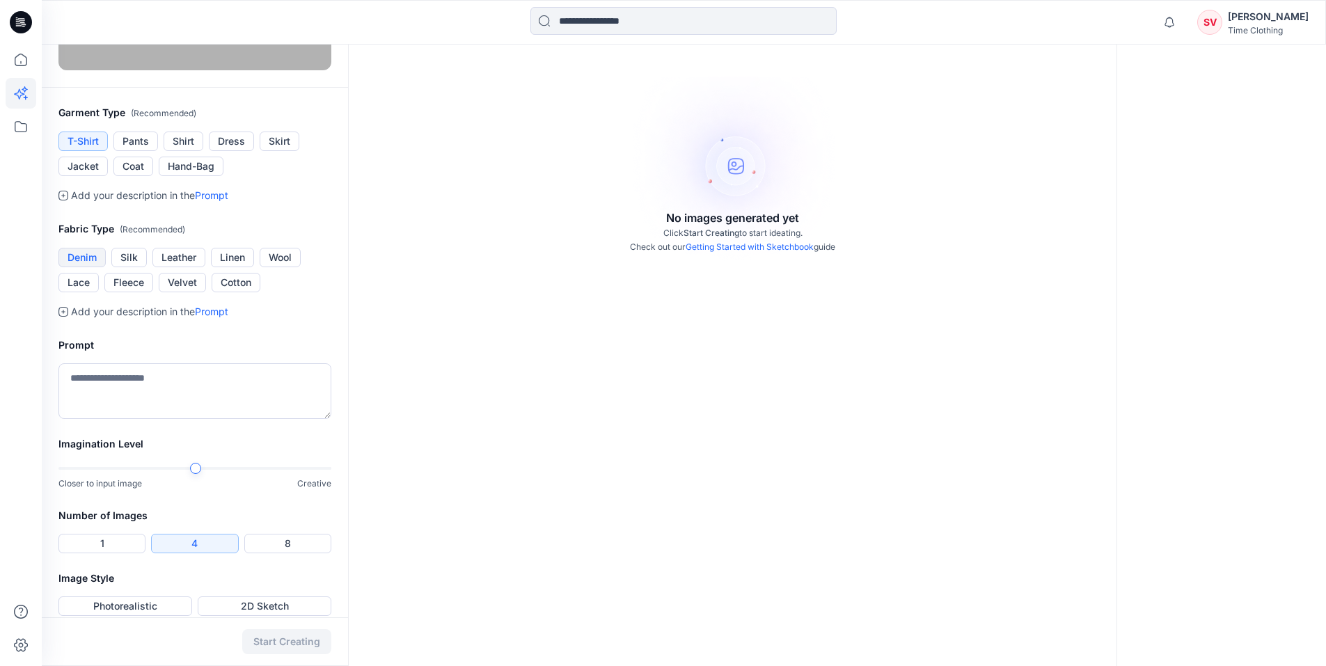
click at [88, 267] on button "Denim" at bounding box center [81, 257] width 47 height 19
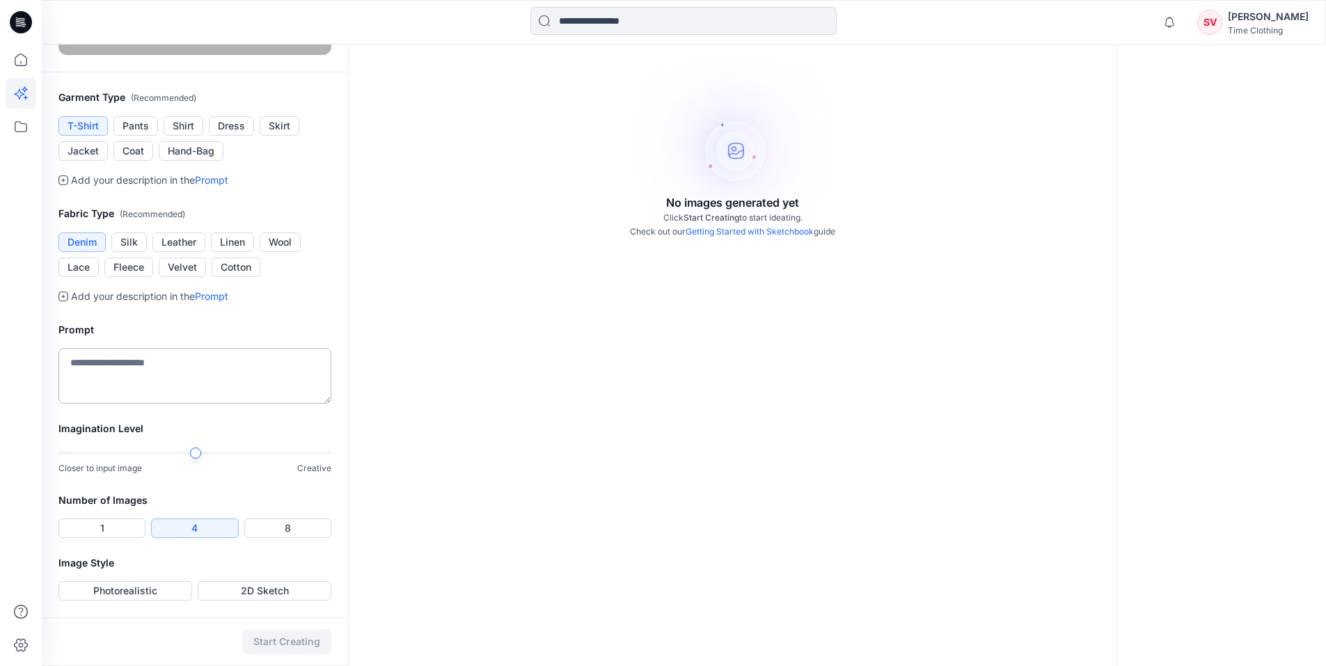
scroll to position [301, 0]
click at [178, 404] on textarea at bounding box center [194, 376] width 273 height 56
click at [332, 459] on div at bounding box center [331, 452] width 11 height 11
type textarea "**********"
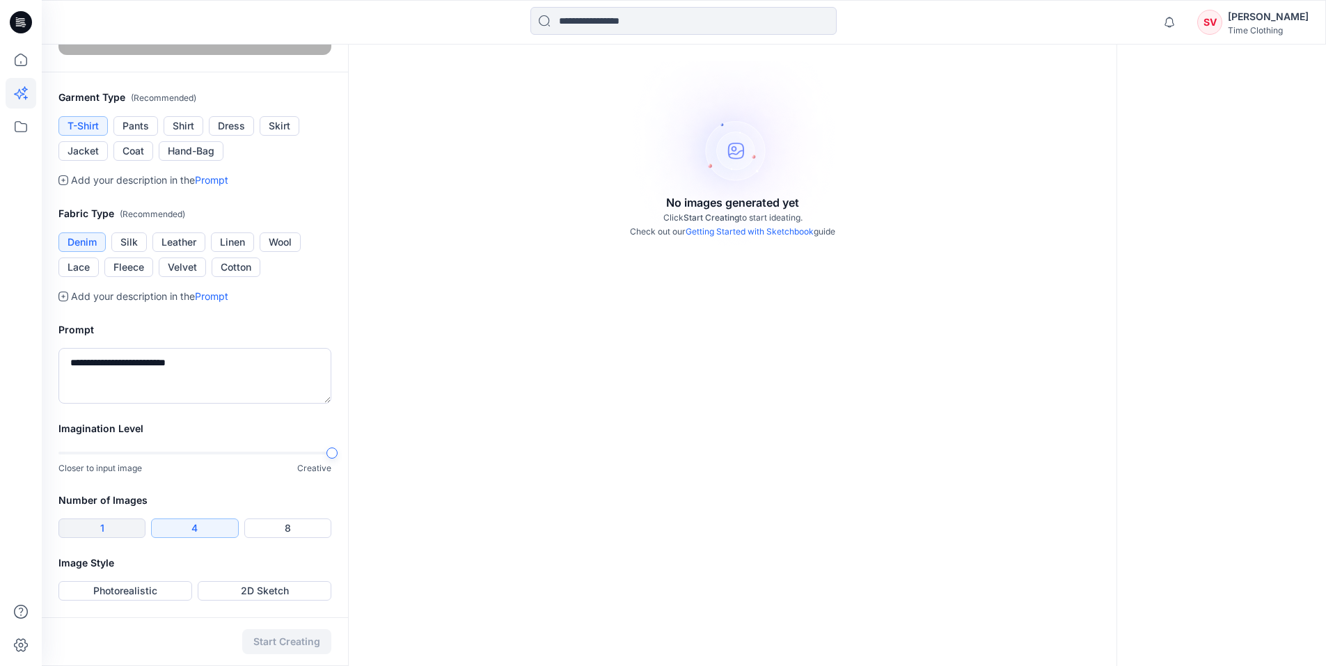
click at [122, 526] on button "1" at bounding box center [101, 527] width 87 height 19
click at [149, 589] on button "Photorealistic" at bounding box center [125, 590] width 134 height 19
click at [300, 635] on button "Start Creating" at bounding box center [286, 641] width 89 height 25
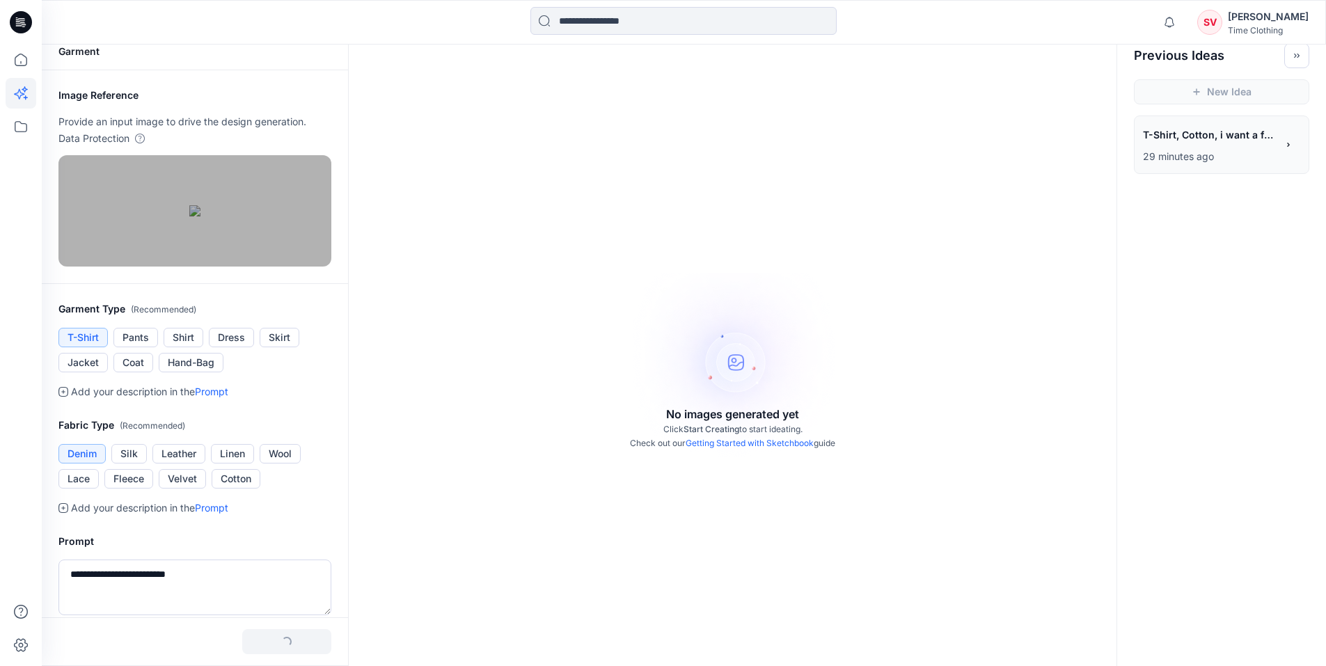
scroll to position [0, 0]
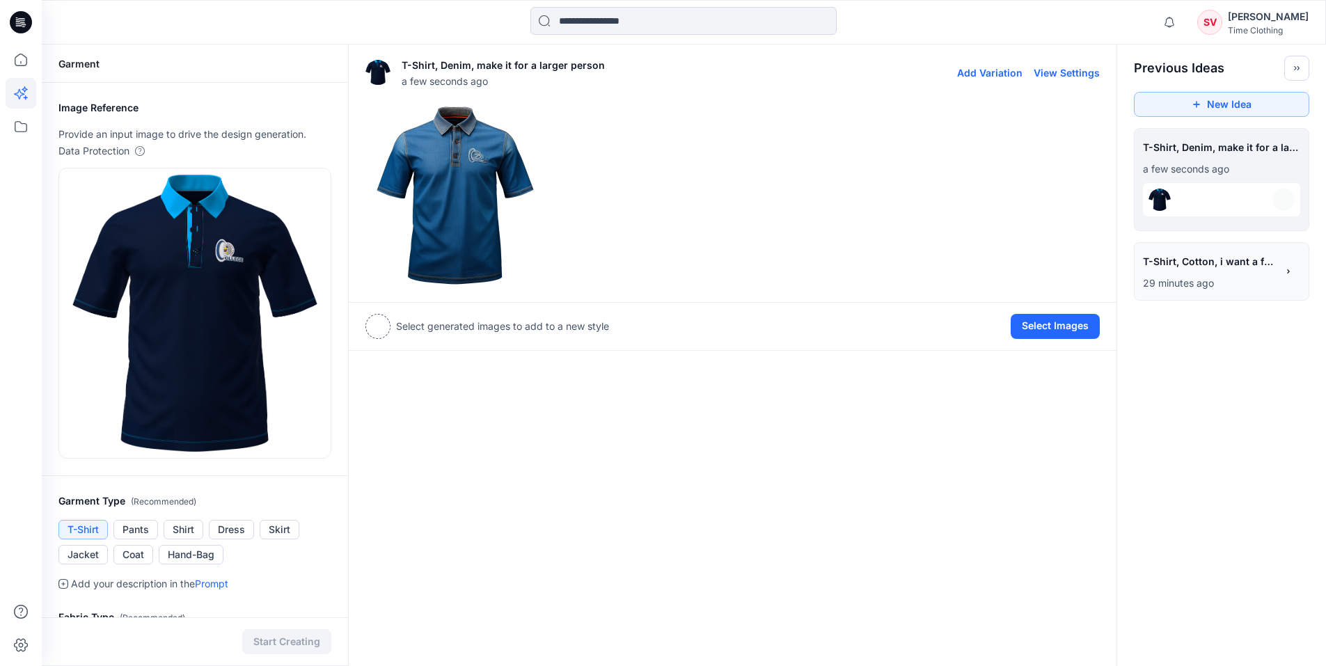
click at [489, 170] on img at bounding box center [455, 195] width 178 height 178
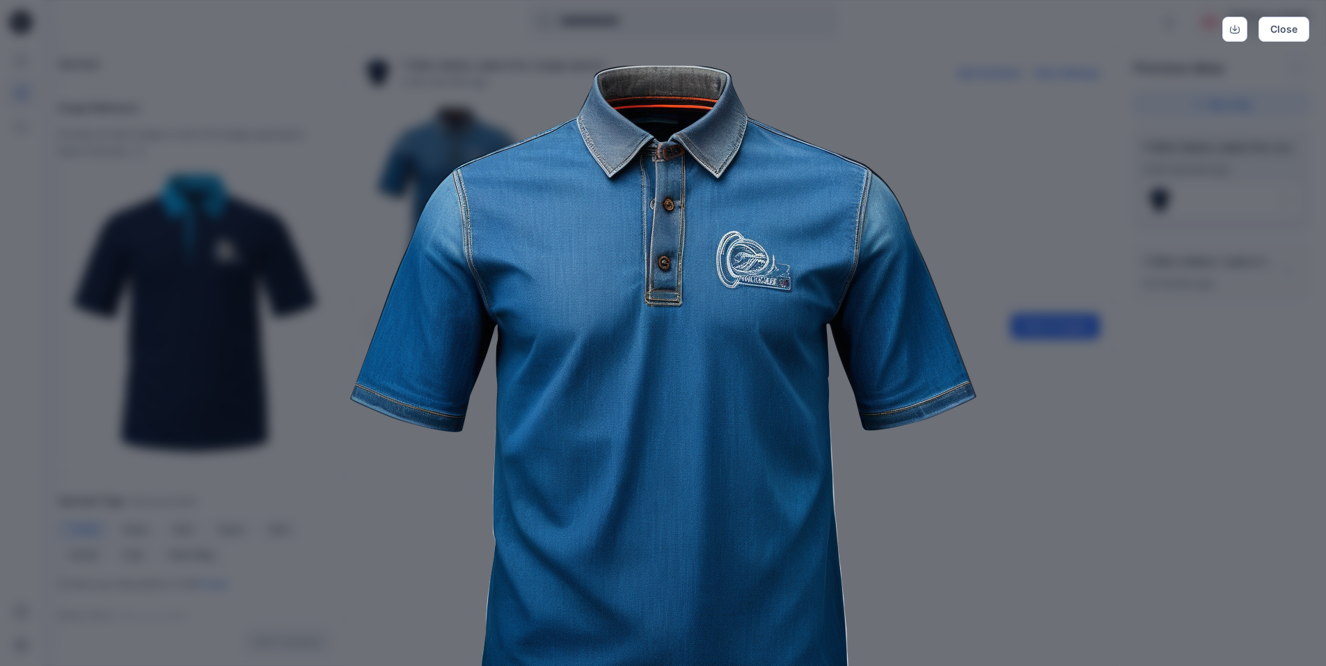
click at [1122, 250] on div "Close" at bounding box center [663, 333] width 1326 height 666
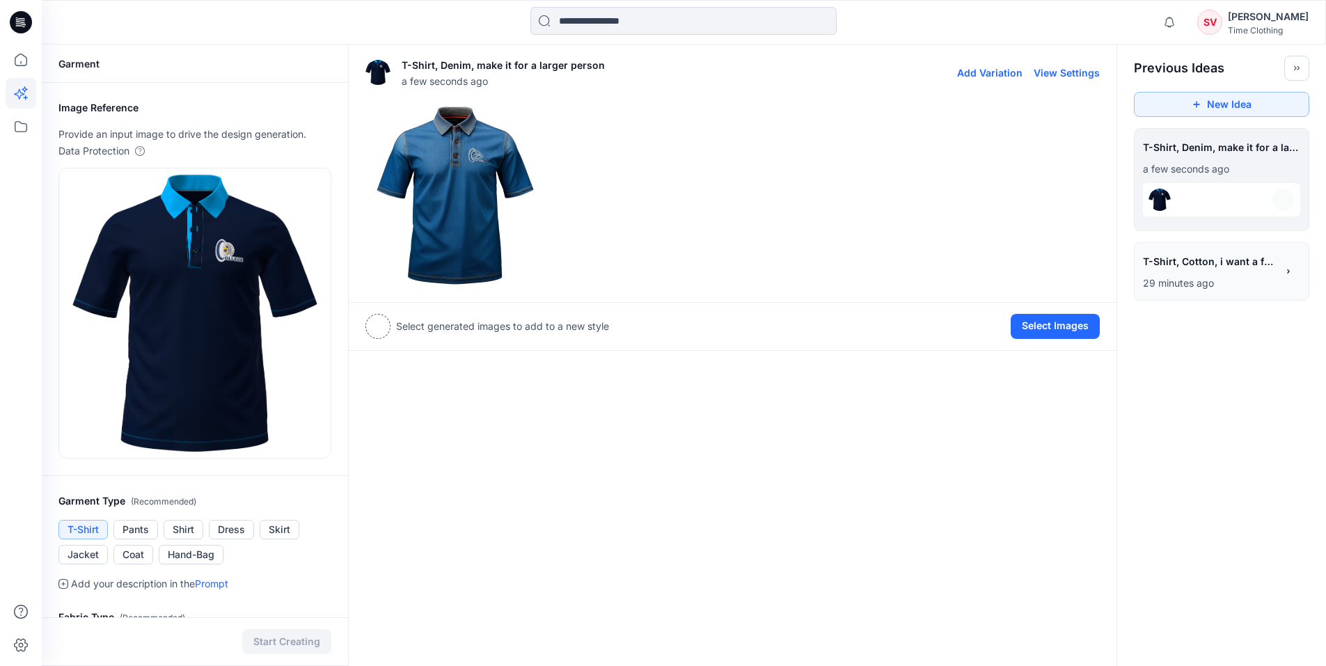
click at [455, 210] on img at bounding box center [455, 195] width 178 height 178
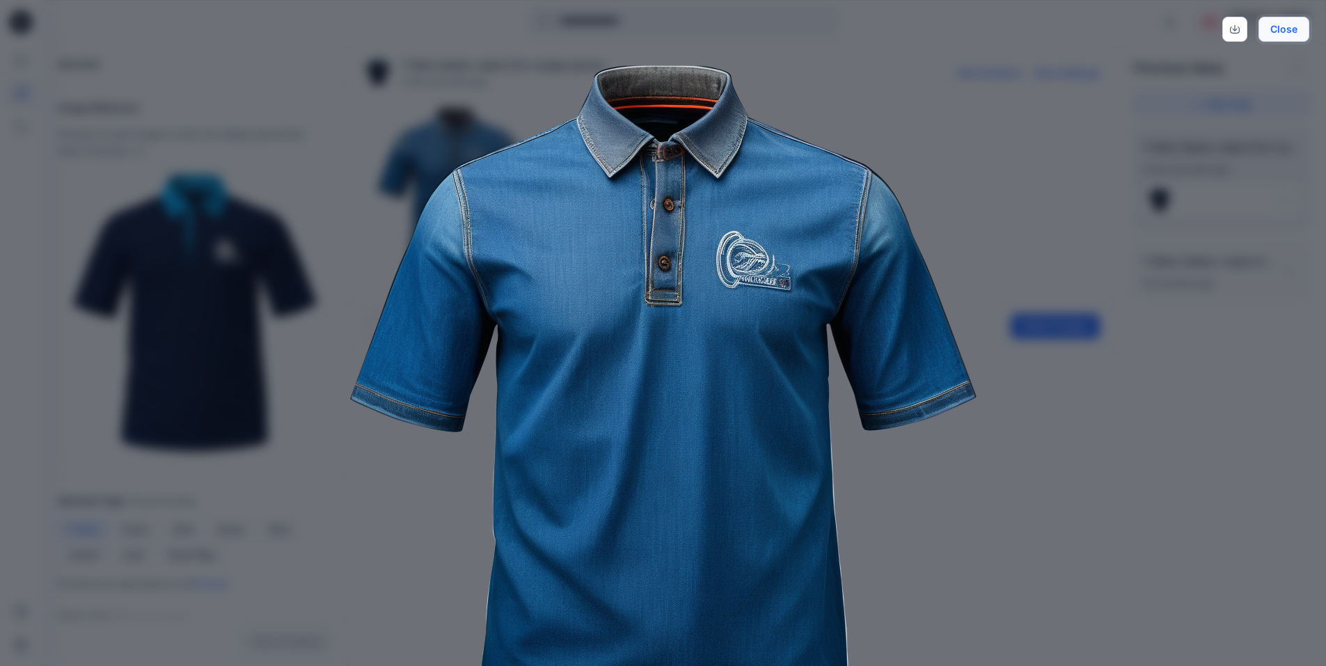
click at [1277, 28] on button "Close" at bounding box center [1283, 29] width 51 height 25
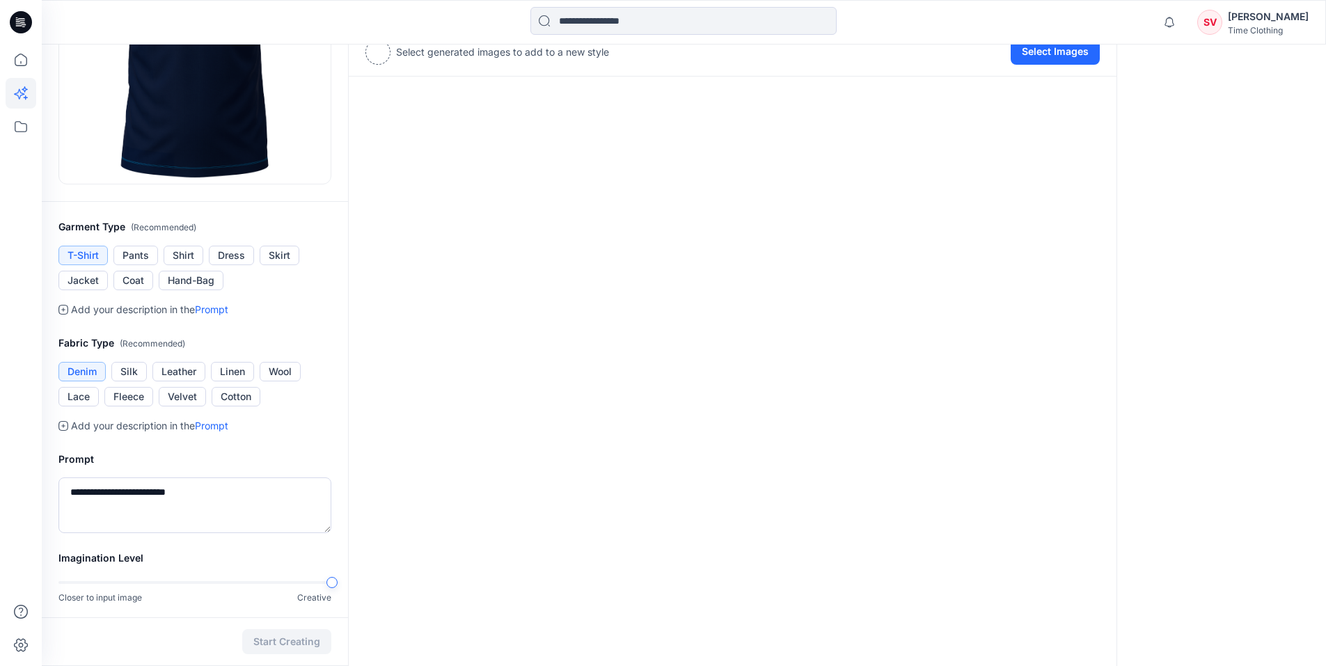
scroll to position [278, 0]
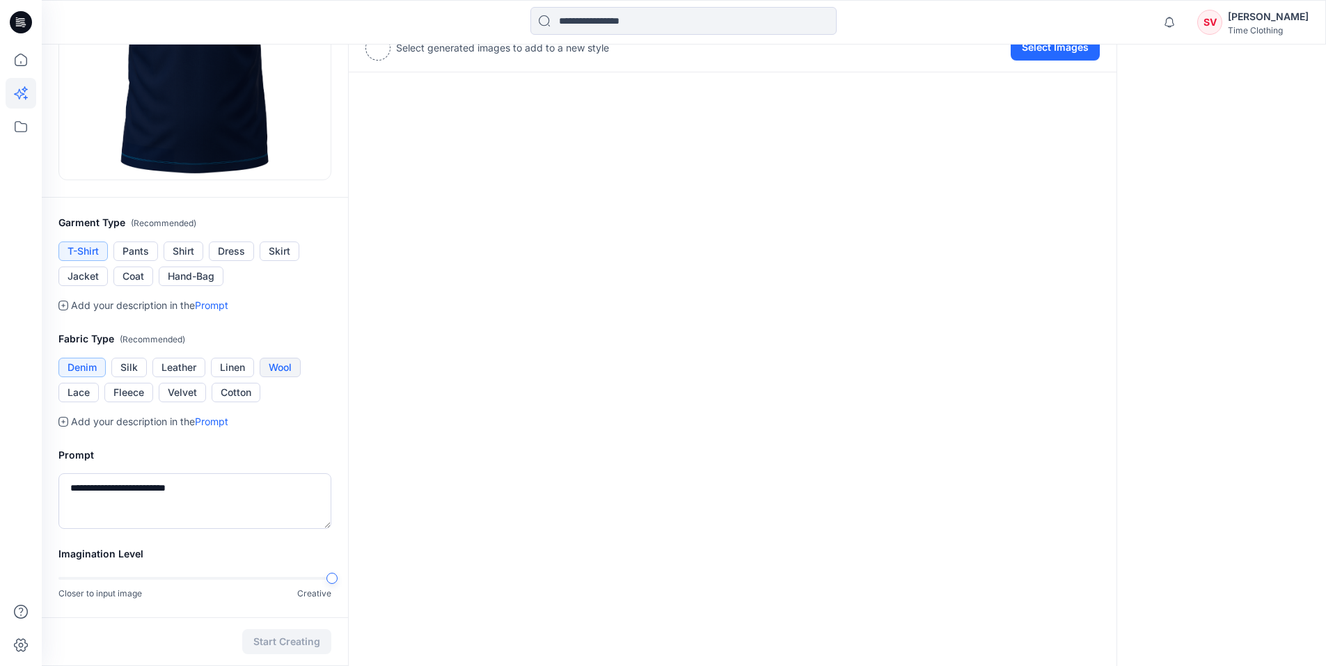
click at [291, 360] on button "Wool" at bounding box center [280, 367] width 41 height 19
click at [136, 276] on button "Coat" at bounding box center [133, 276] width 40 height 19
click at [61, 308] on icon at bounding box center [63, 306] width 10 height 10
click at [147, 502] on textarea "**********" at bounding box center [194, 501] width 273 height 56
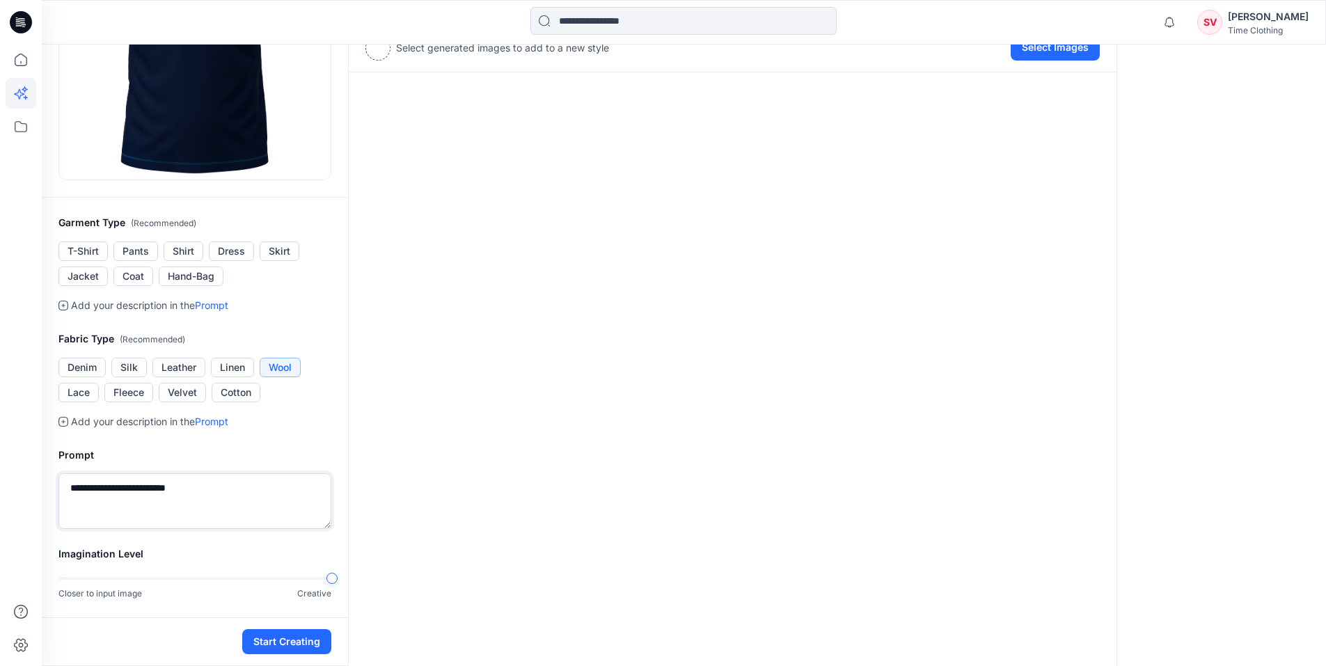
drag, startPoint x: 207, startPoint y: 496, endPoint x: 58, endPoint y: 495, distance: 148.2
click at [58, 495] on textarea "**********" at bounding box center [194, 501] width 273 height 56
click at [116, 484] on textarea "**********" at bounding box center [194, 501] width 273 height 56
type textarea "**********"
click at [287, 640] on button "Start Creating" at bounding box center [286, 641] width 89 height 25
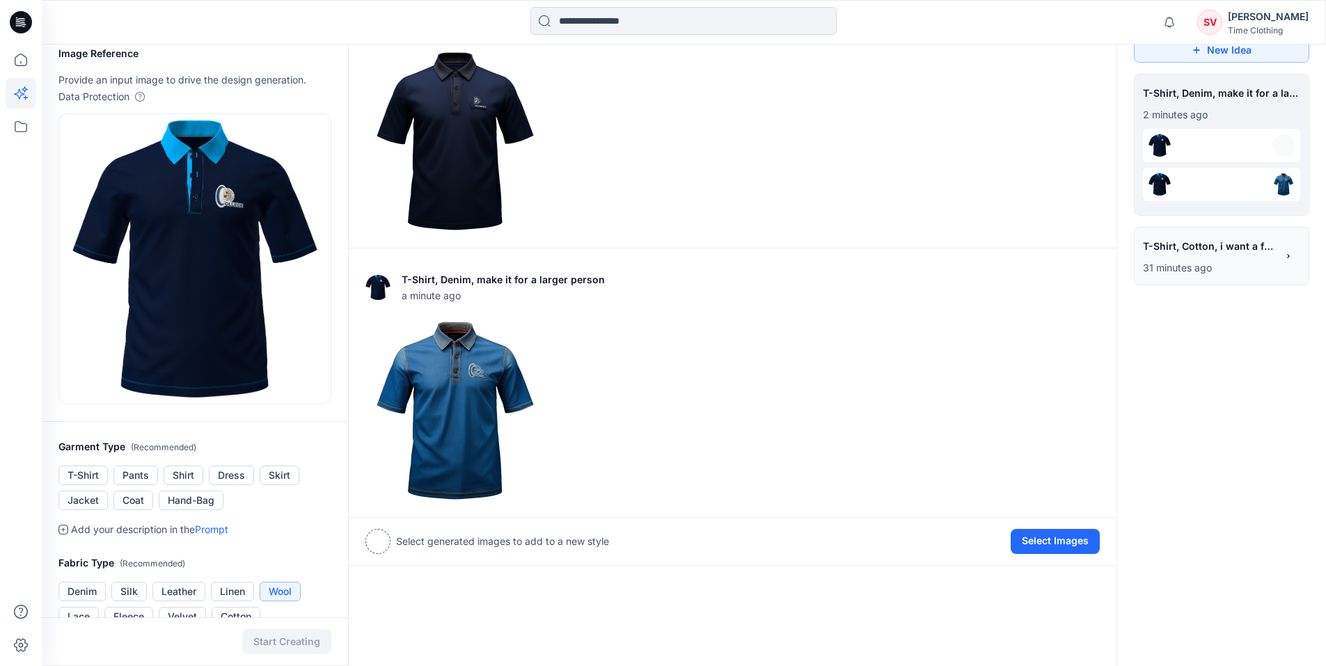
scroll to position [52, 0]
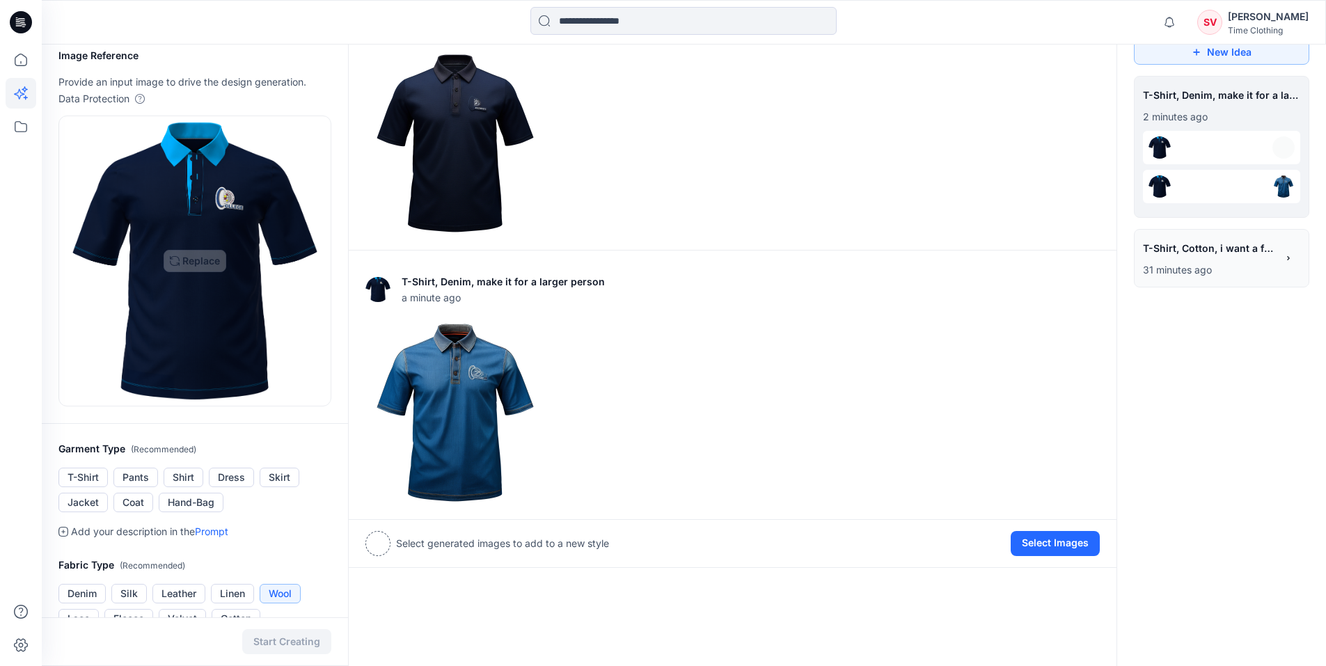
click at [442, 138] on img at bounding box center [455, 143] width 178 height 178
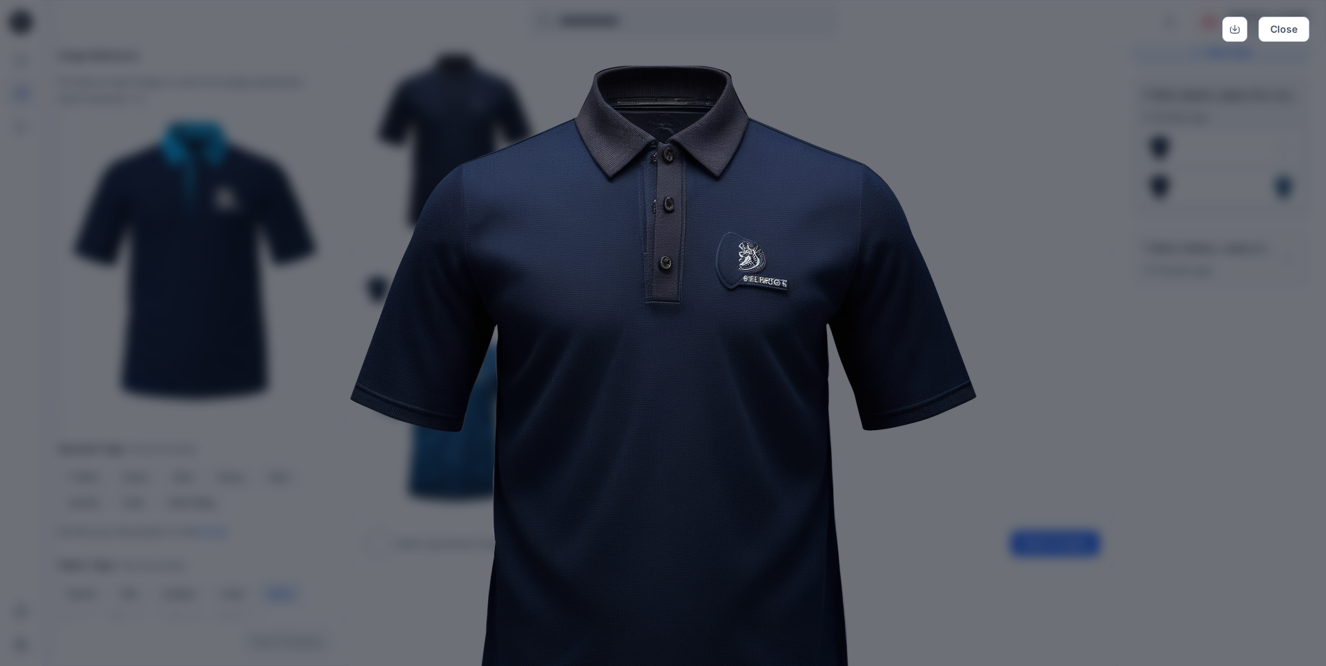
click at [1044, 308] on div "Close" at bounding box center [663, 333] width 1326 height 666
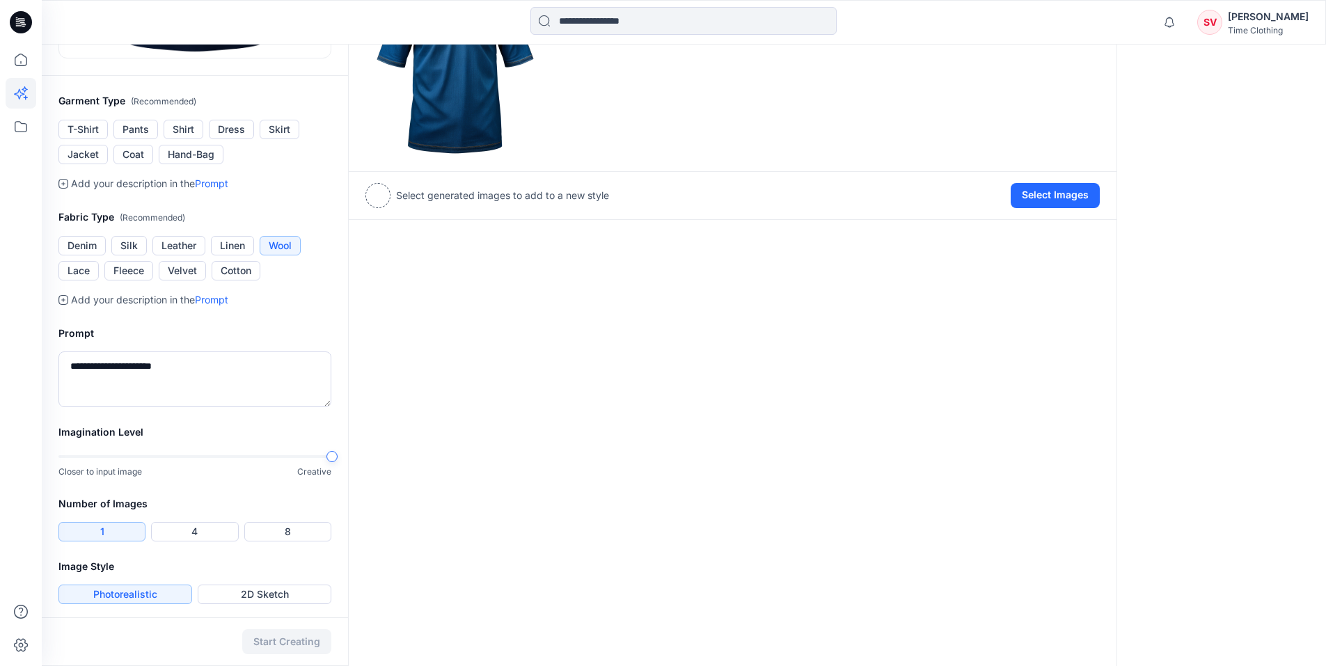
scroll to position [404, 0]
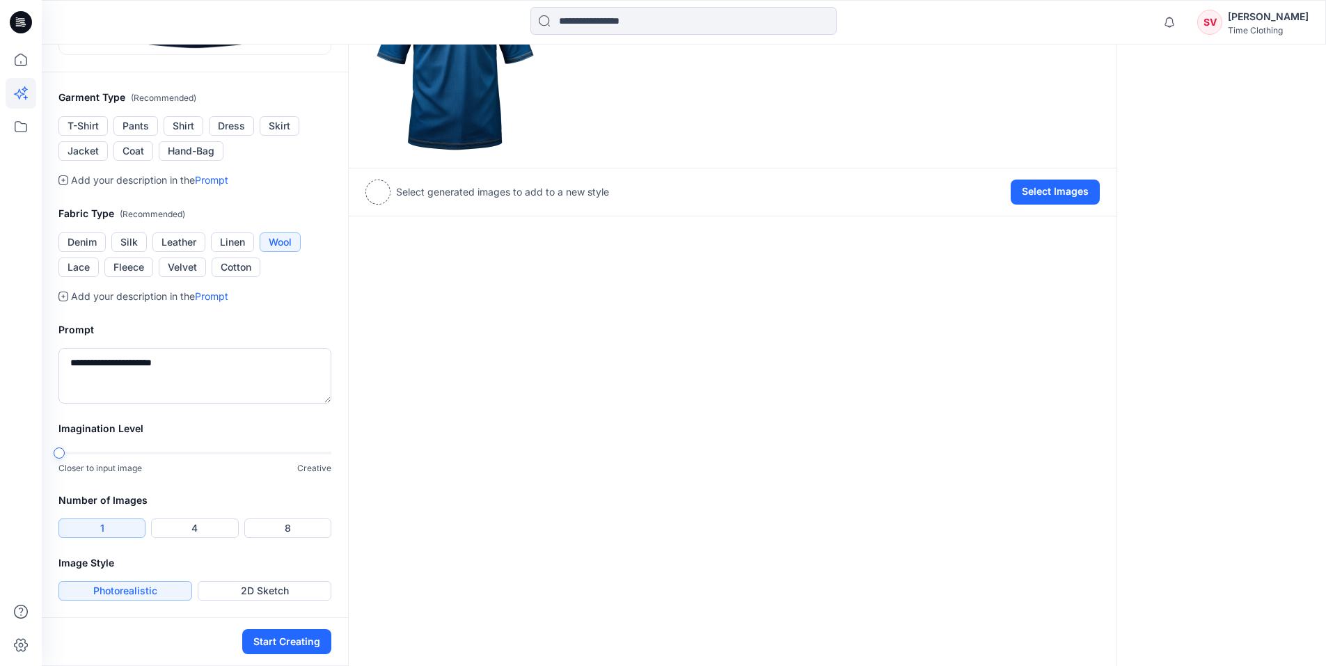
click at [49, 459] on div "Imagination Level Closer to input image Creative" at bounding box center [195, 456] width 306 height 72
click at [297, 642] on button "Start Creating" at bounding box center [286, 641] width 89 height 25
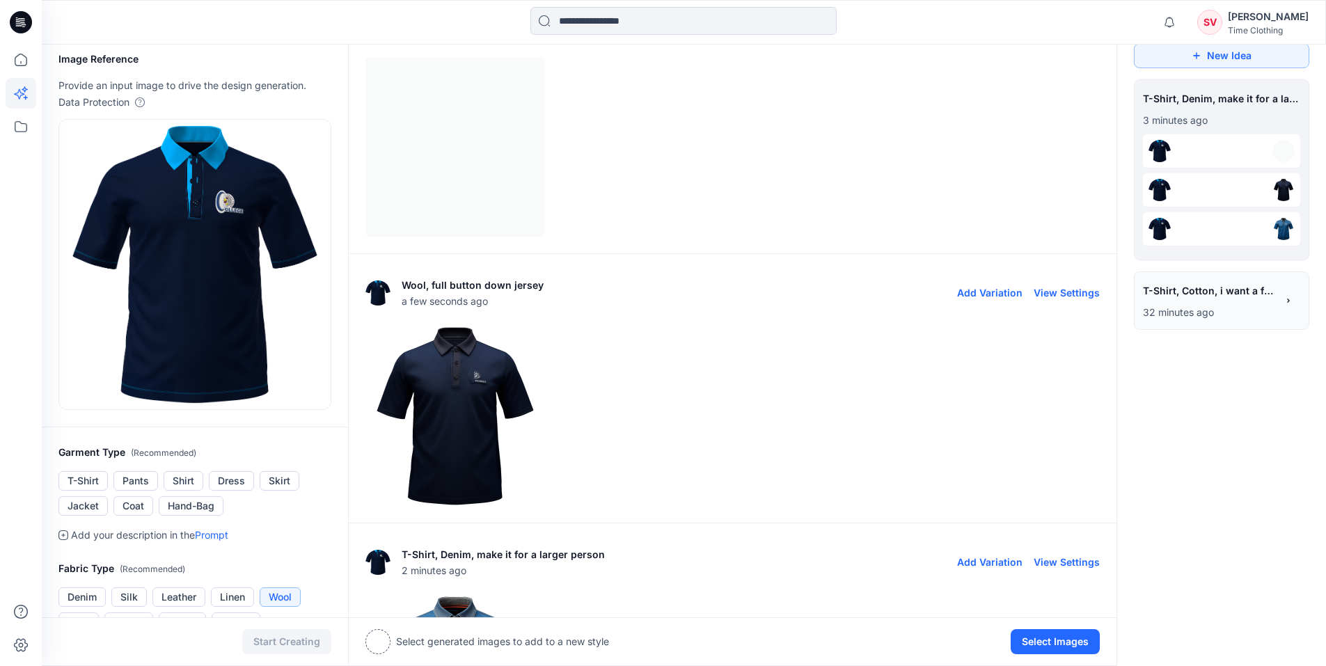
scroll to position [6, 0]
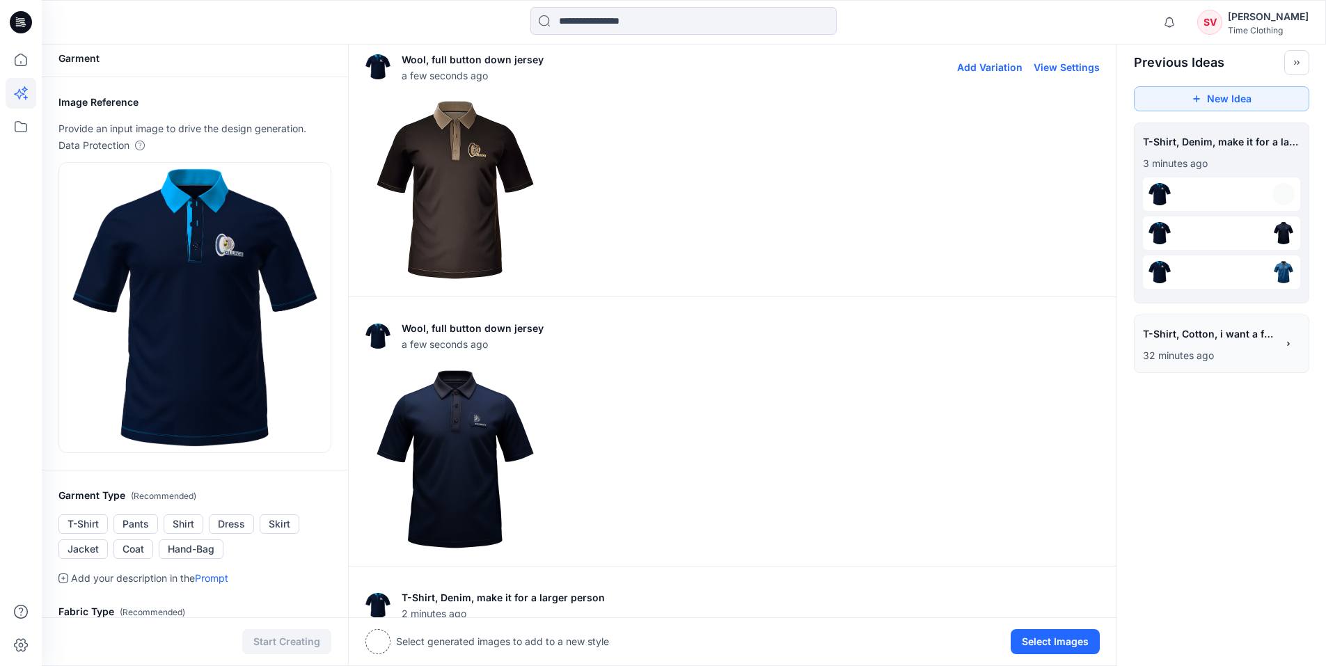
click at [479, 237] on img at bounding box center [455, 190] width 178 height 178
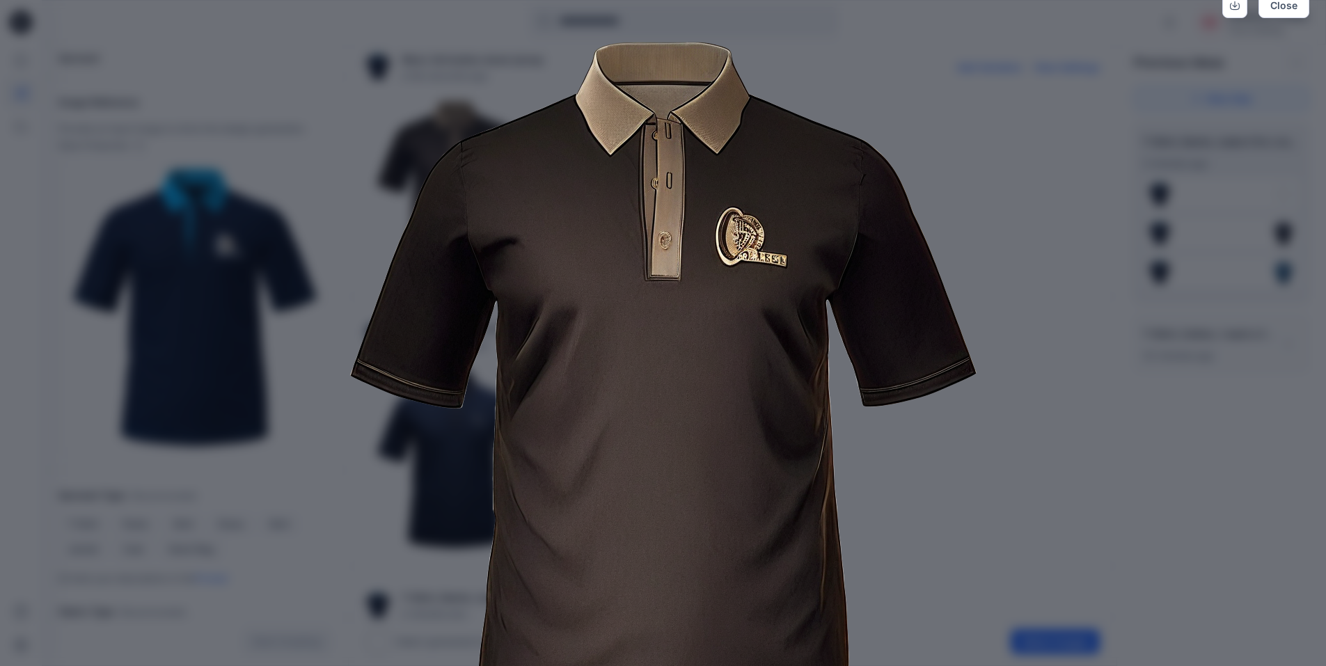
scroll to position [116, 0]
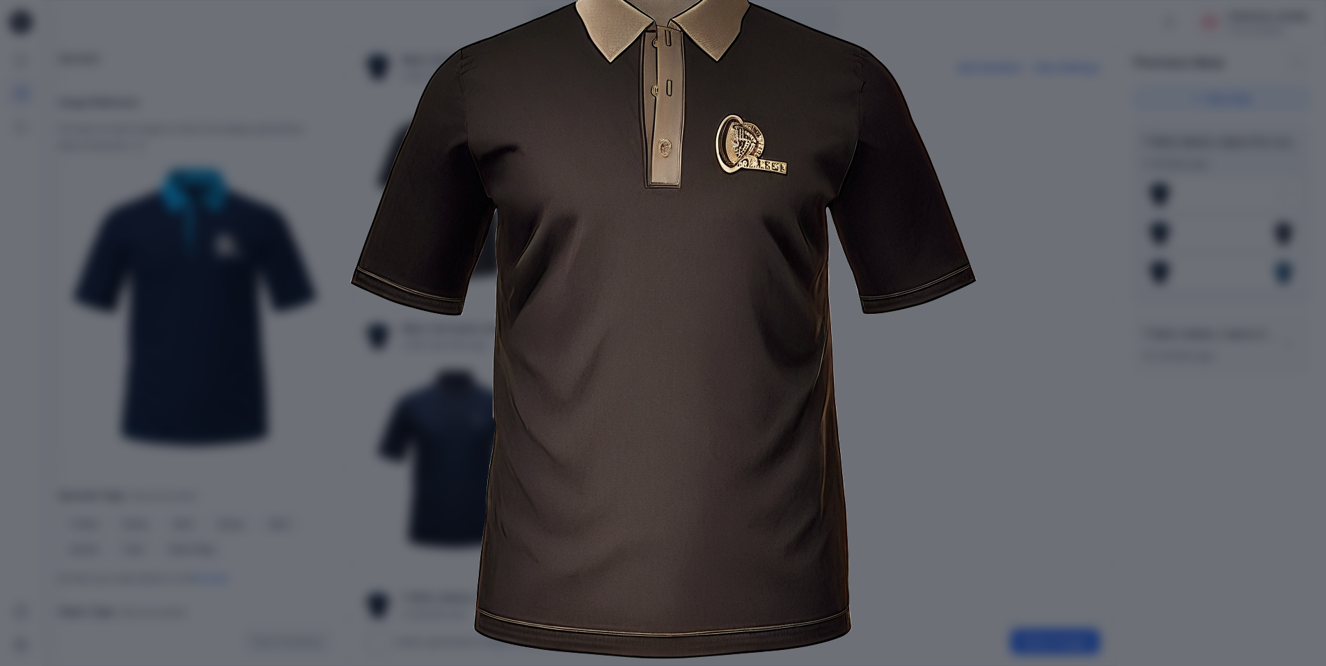
click at [1037, 422] on div "Close" at bounding box center [663, 333] width 1326 height 666
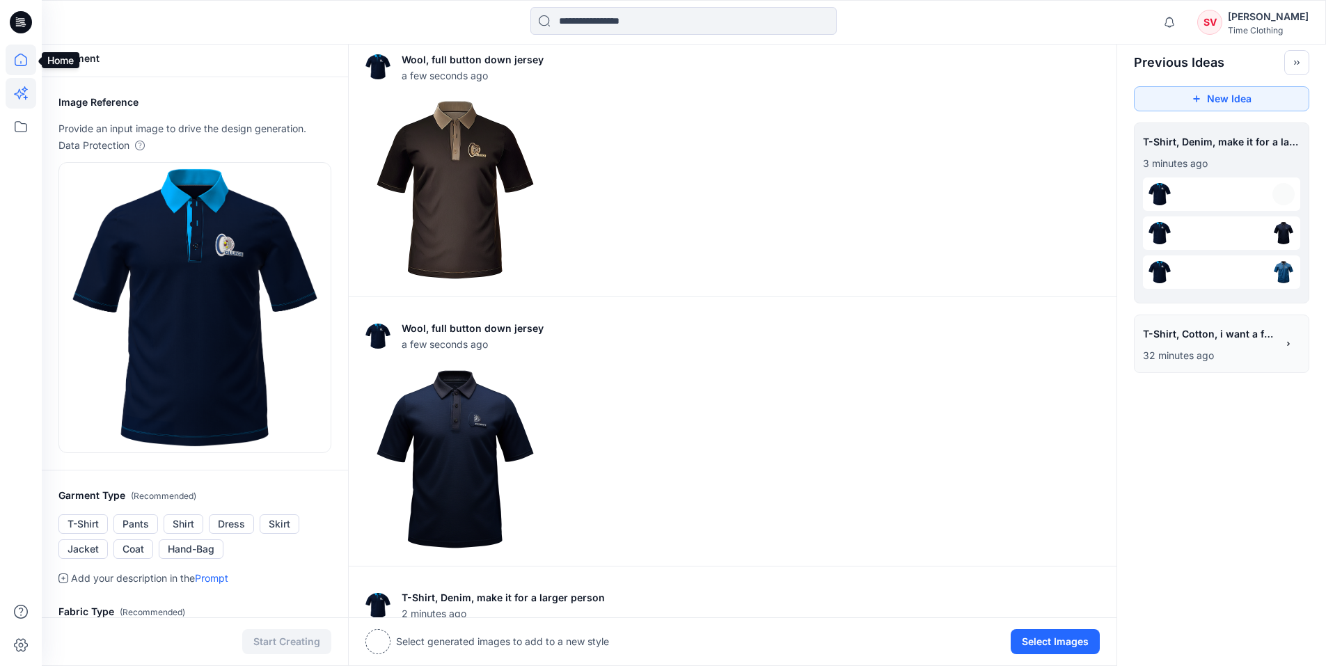
click at [25, 62] on icon at bounding box center [21, 60] width 31 height 31
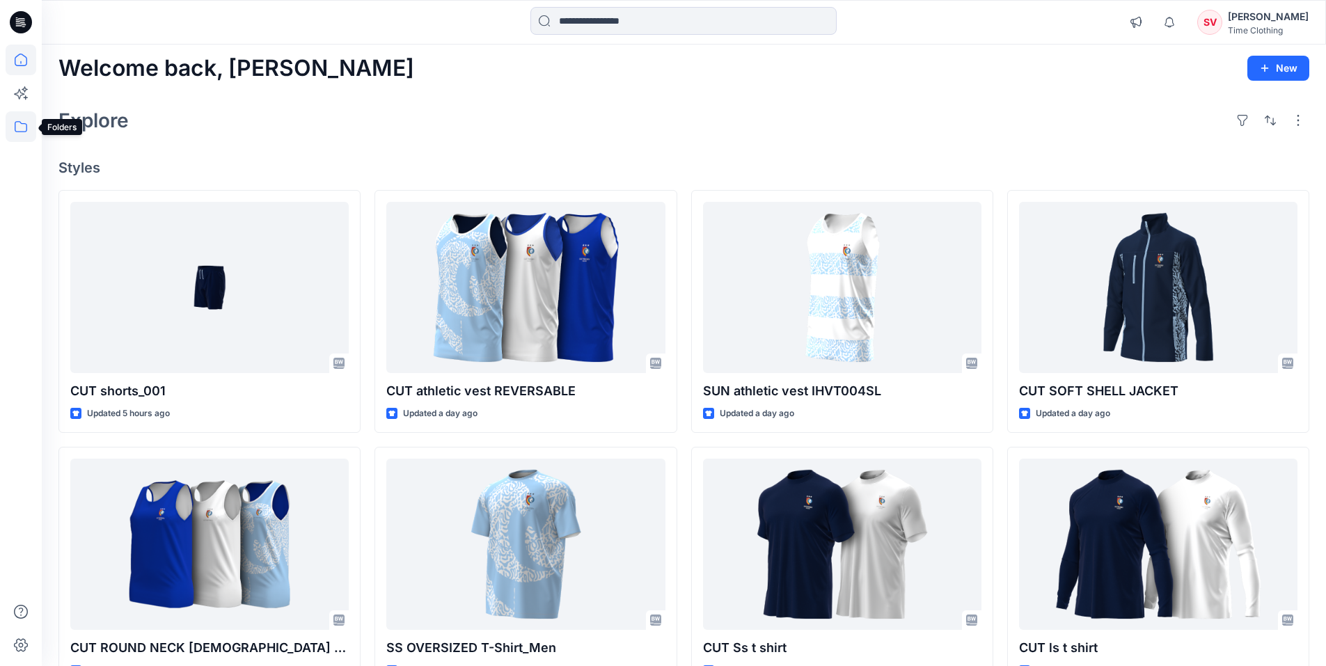
click at [28, 131] on icon at bounding box center [21, 126] width 31 height 31
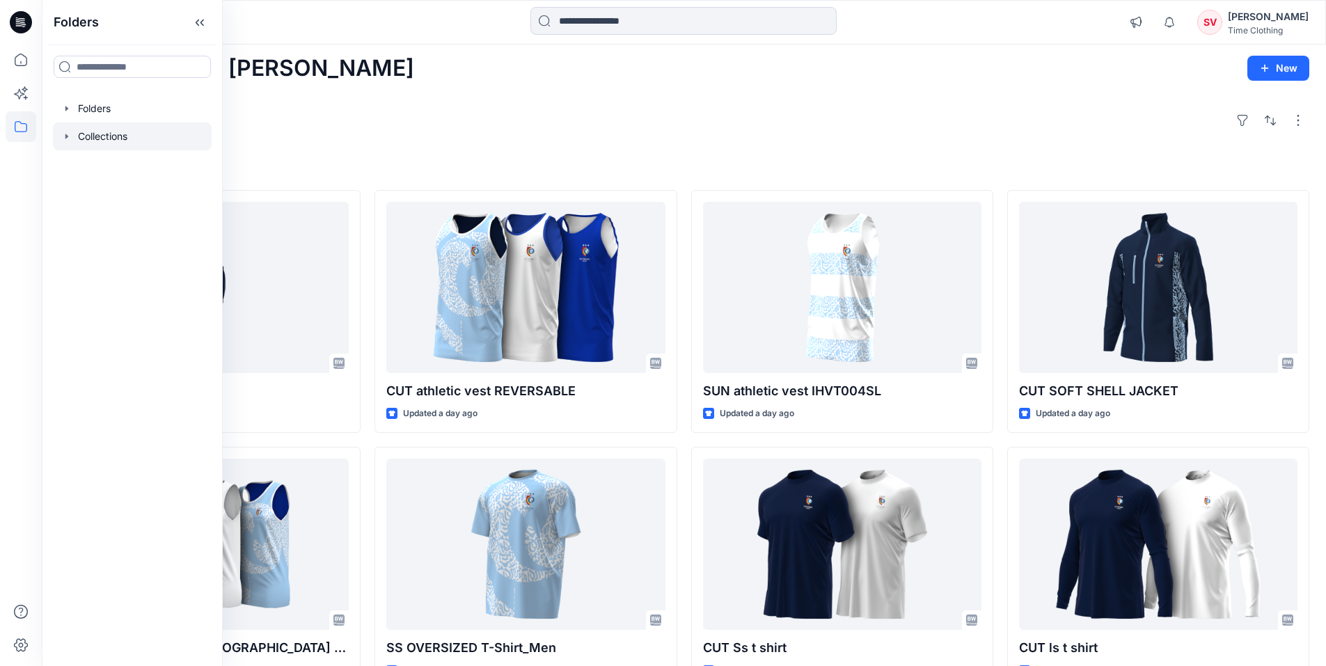
click at [100, 140] on div at bounding box center [132, 136] width 159 height 28
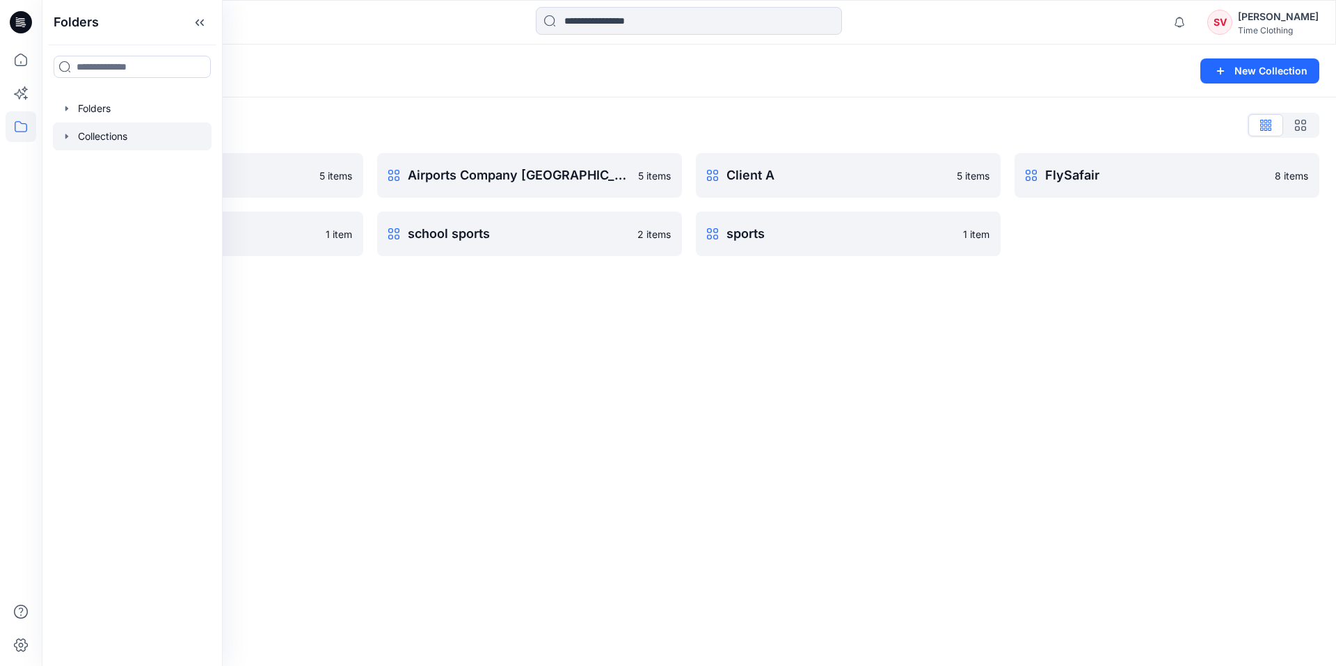
drag, startPoint x: 540, startPoint y: 374, endPoint x: 541, endPoint y: 335, distance: 39.7
click at [541, 374] on div "Collections New Collection Collections List AGCO 5 items Football aw24 1 item A…" at bounding box center [689, 355] width 1294 height 621
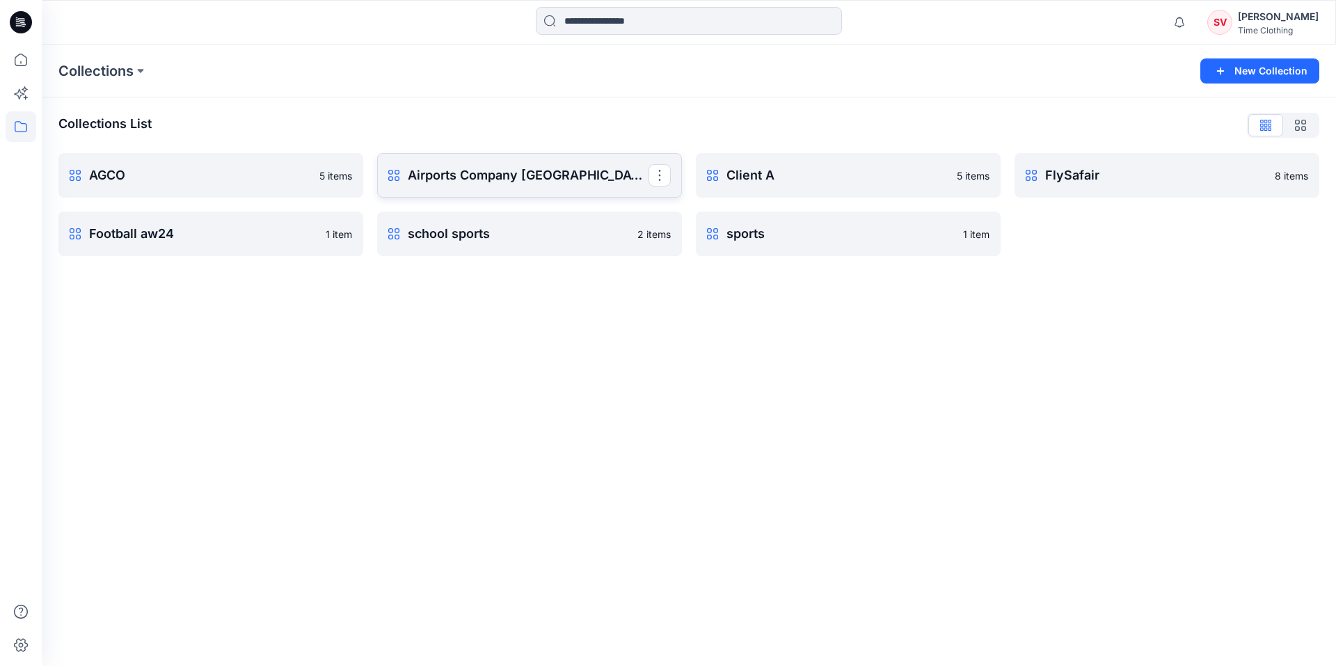
drag, startPoint x: 545, startPoint y: 183, endPoint x: 550, endPoint y: 191, distance: 9.7
click at [546, 183] on p "Airports Company [GEOGRAPHIC_DATA]" at bounding box center [528, 175] width 241 height 19
